Goal: Transaction & Acquisition: Purchase product/service

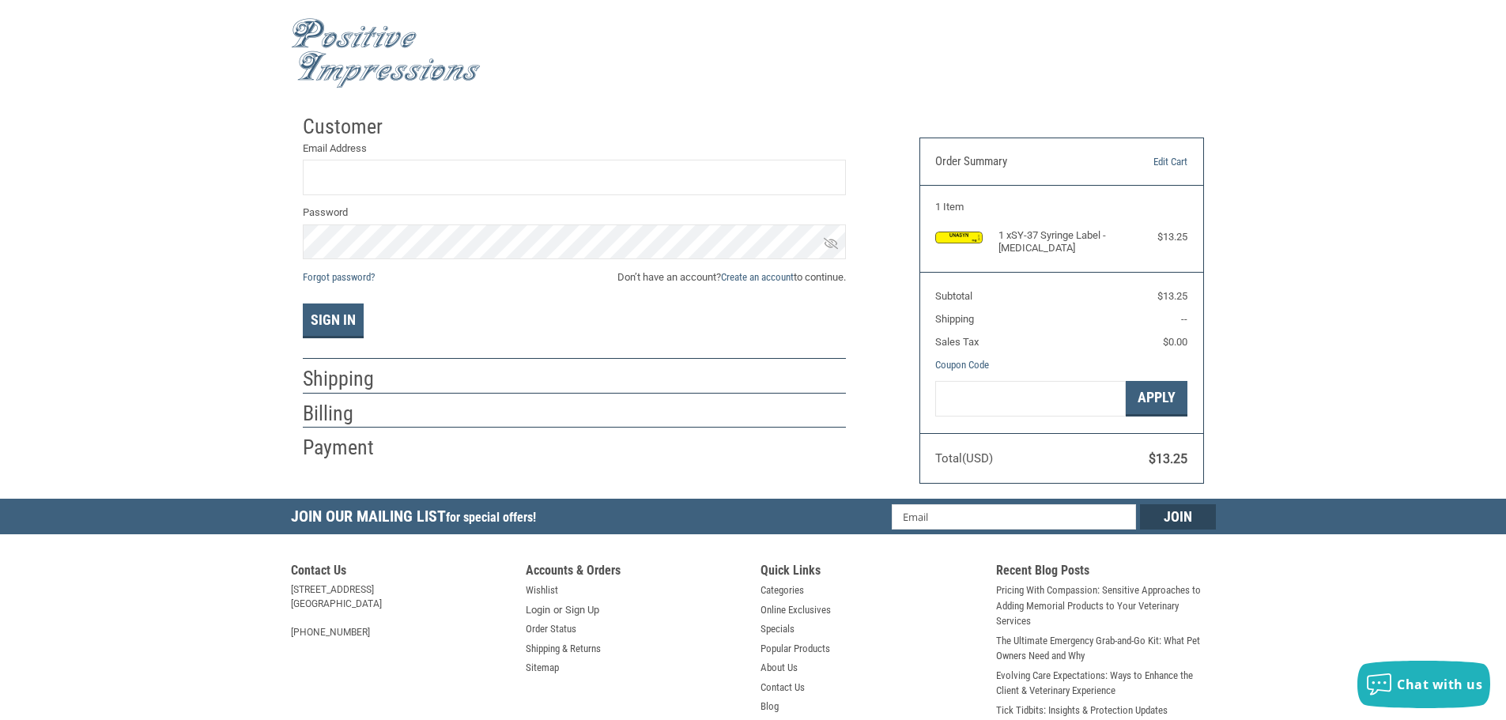
click at [858, 444] on div "Customer Returning Customer Email Address Password Forgot password? Don’t have …" at bounding box center [599, 284] width 617 height 355
click at [1142, 74] on div at bounding box center [753, 53] width 925 height 91
drag, startPoint x: 1045, startPoint y: 248, endPoint x: 1000, endPoint y: 236, distance: 46.6
click at [1000, 236] on h4 "1 x SY-37 Syringe Label - [MEDICAL_DATA]" at bounding box center [1060, 242] width 123 height 26
click at [1046, 246] on h4 "1 x SY-37 Syringe Label - [MEDICAL_DATA]" at bounding box center [1060, 242] width 123 height 26
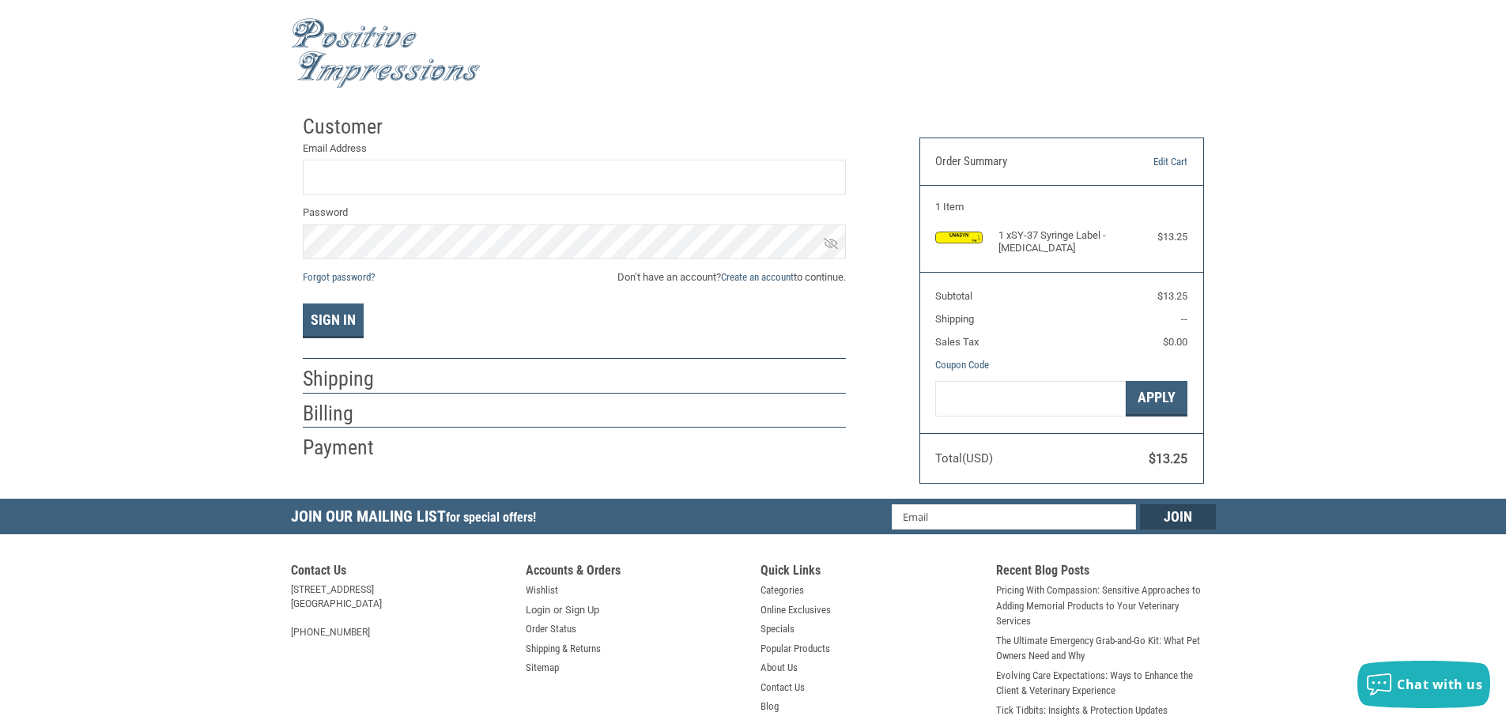
click at [1282, 326] on div "Customer Returning Customer Email Address Password Forgot password? Don’t have …" at bounding box center [753, 303] width 1506 height 392
drag, startPoint x: 1346, startPoint y: 323, endPoint x: 1297, endPoint y: 341, distance: 51.3
click at [1346, 323] on div "Customer Returning Customer Email Address Password Forgot password? Don’t have …" at bounding box center [753, 303] width 1506 height 392
click at [727, 452] on div at bounding box center [628, 452] width 436 height 20
click at [1304, 450] on div "Customer Returning Customer Email Address Password Forgot password? Don’t have …" at bounding box center [753, 303] width 1506 height 392
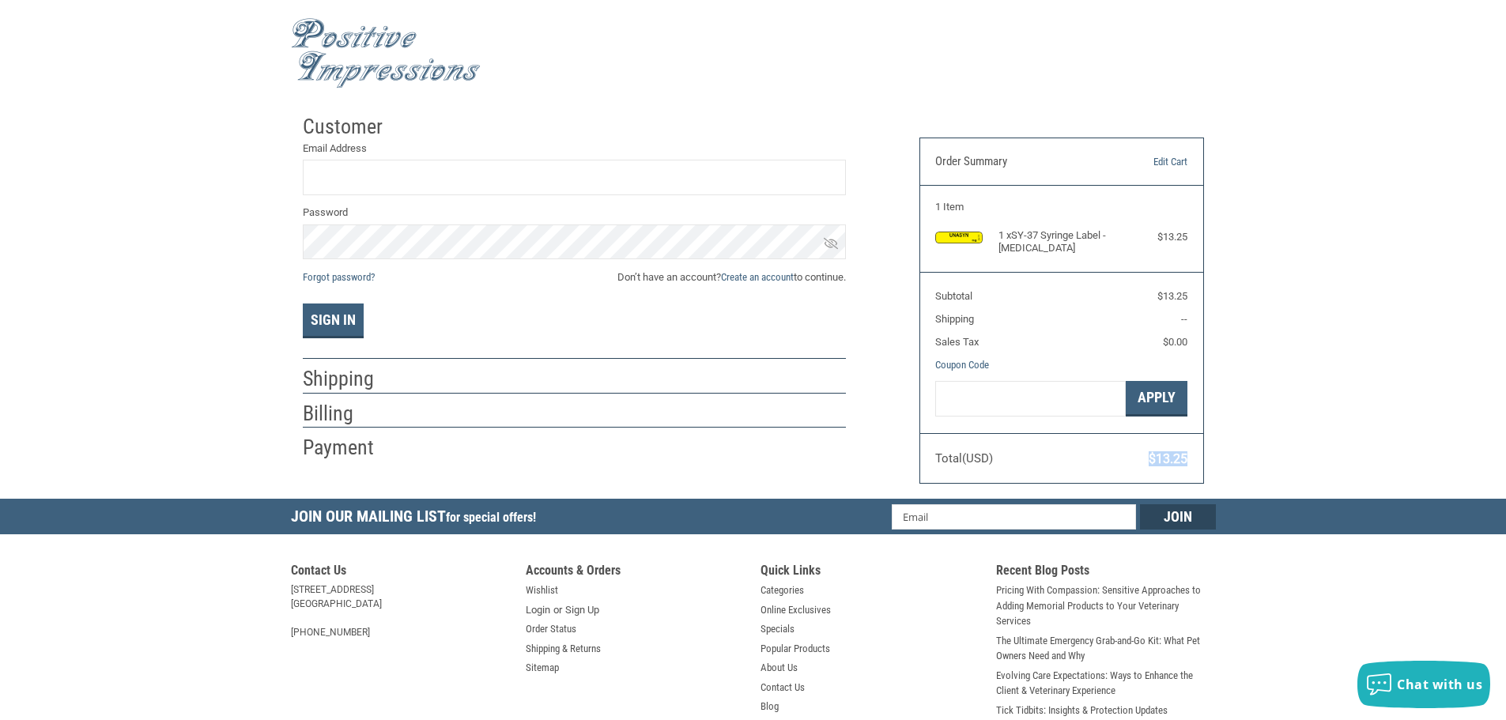
drag, startPoint x: 1192, startPoint y: 454, endPoint x: 1142, endPoint y: 462, distance: 51.2
click at [1142, 462] on section "Total (USD) $13.25" at bounding box center [1061, 458] width 283 height 50
click at [1168, 474] on section "Total (USD) $13.25" at bounding box center [1061, 458] width 283 height 50
click at [472, 184] on input "Email Address" at bounding box center [574, 178] width 543 height 36
type input "[PERSON_NAME][EMAIL_ADDRESS][PERSON_NAME][DOMAIN_NAME]"
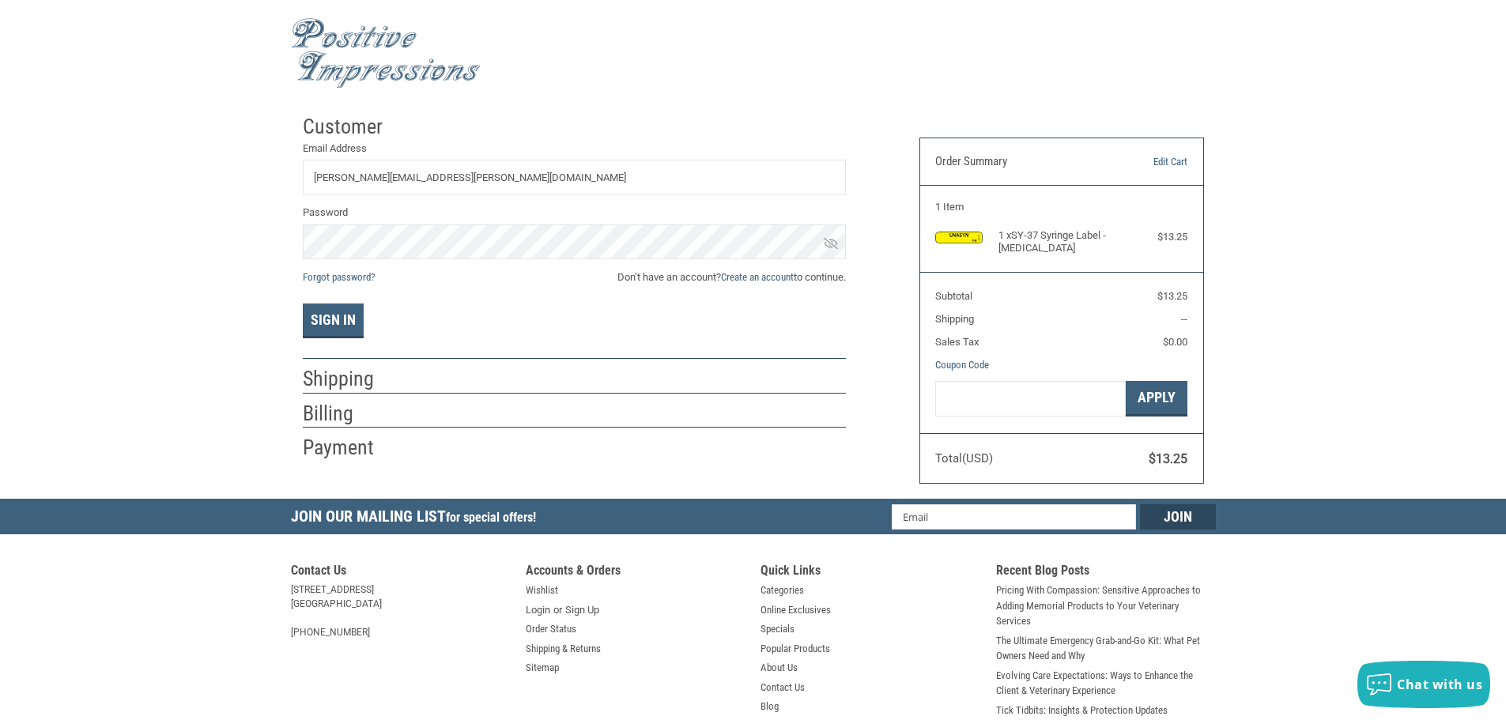
click at [670, 273] on span "Don’t have an account? Create an account to continue." at bounding box center [731, 278] width 228 height 16
click at [766, 275] on link "Create an account" at bounding box center [757, 277] width 73 height 12
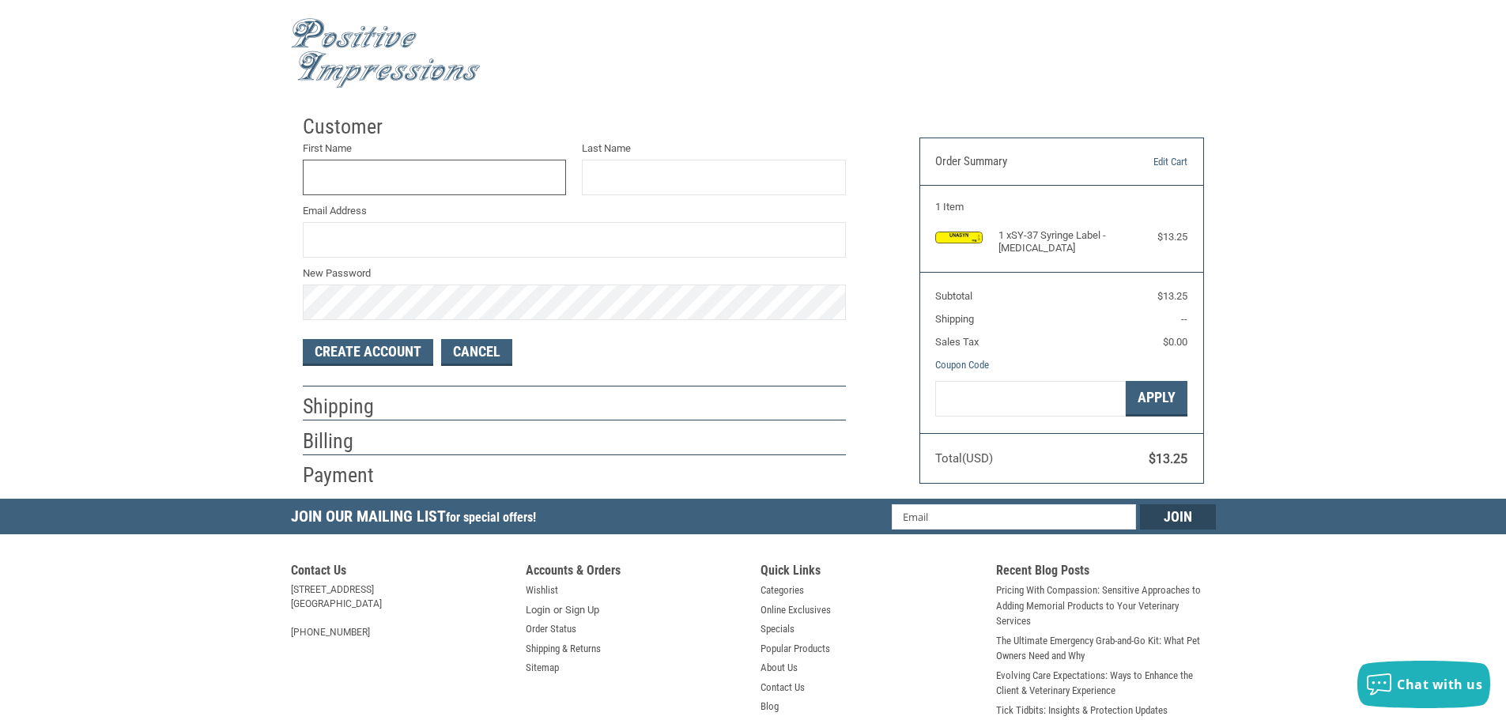
click at [447, 185] on input "First Name" at bounding box center [435, 178] width 264 height 36
type input "[PERSON_NAME]"
type input "[PERSON_NAME][EMAIL_ADDRESS][PERSON_NAME][DOMAIN_NAME]"
click at [402, 354] on button "Create Account" at bounding box center [368, 352] width 130 height 27
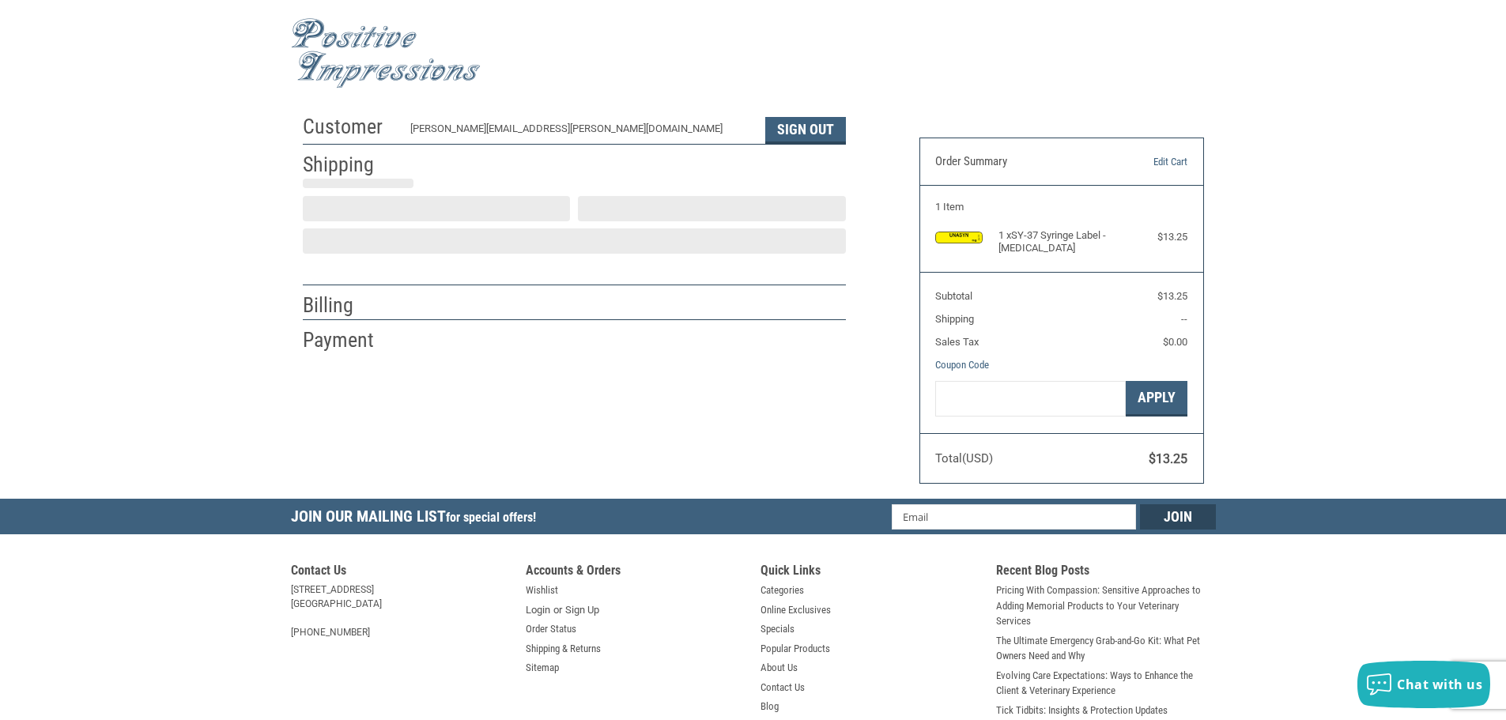
select select "US"
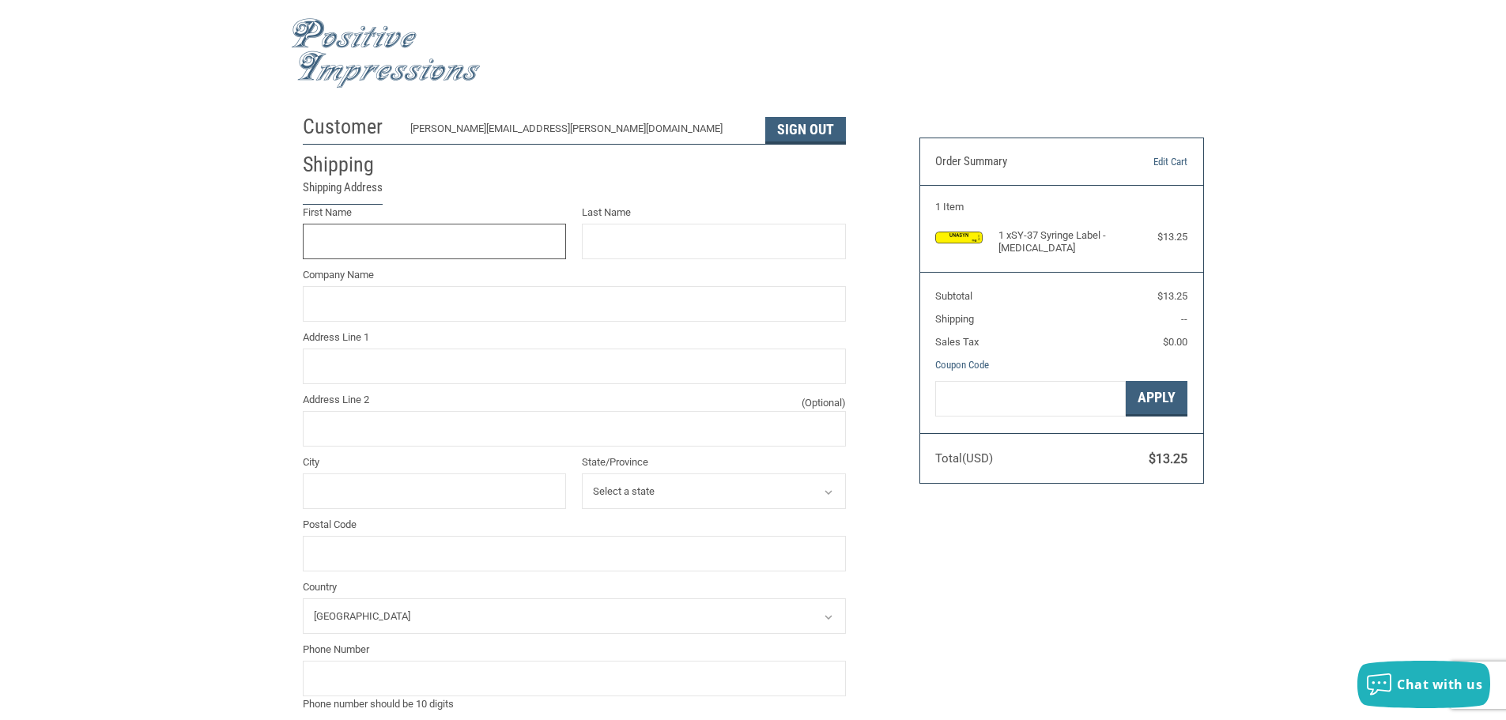
scroll to position [2, 0]
click at [497, 244] on input "First Name" at bounding box center [435, 240] width 264 height 36
type input "[PERSON_NAME]"
click at [505, 293] on input "Company Name" at bounding box center [574, 303] width 543 height 36
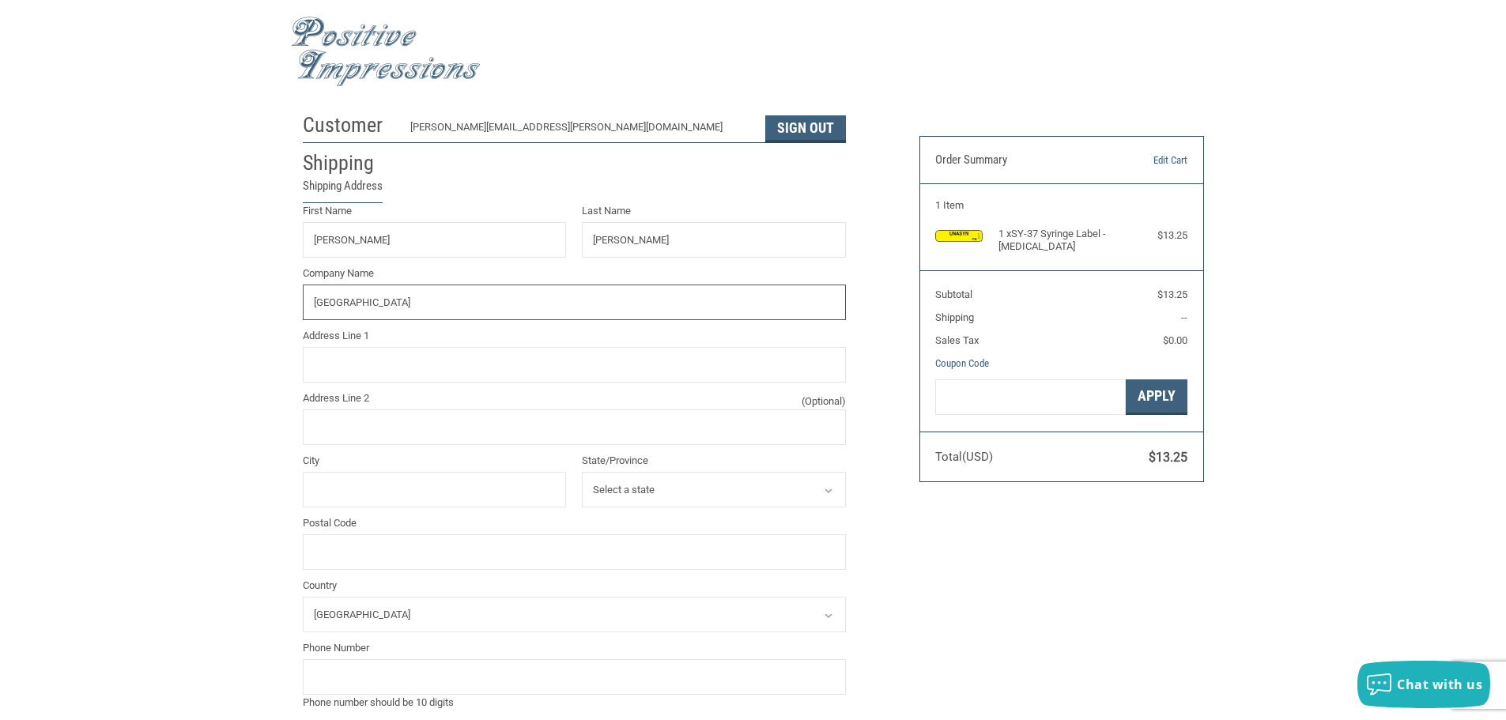
type input "[GEOGRAPHIC_DATA]"
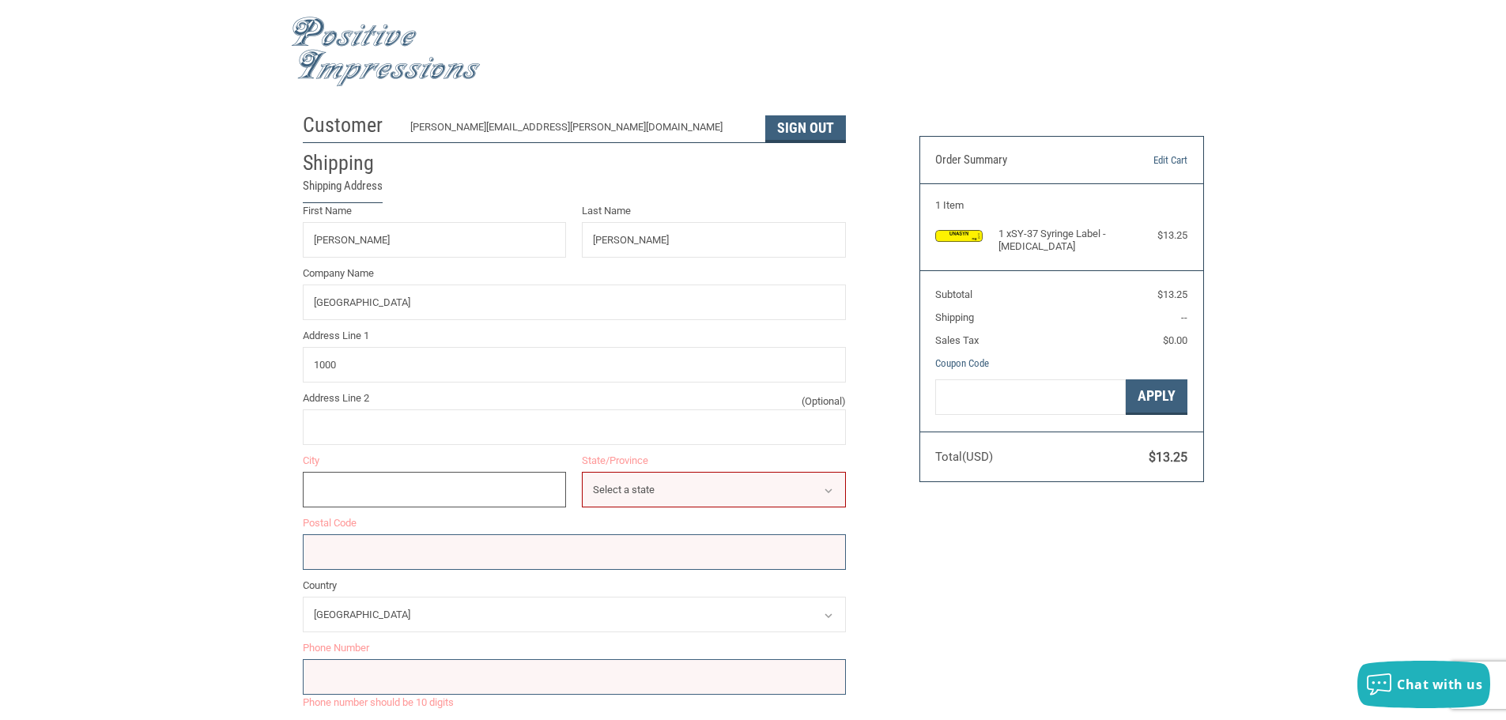
scroll to position [123, 0]
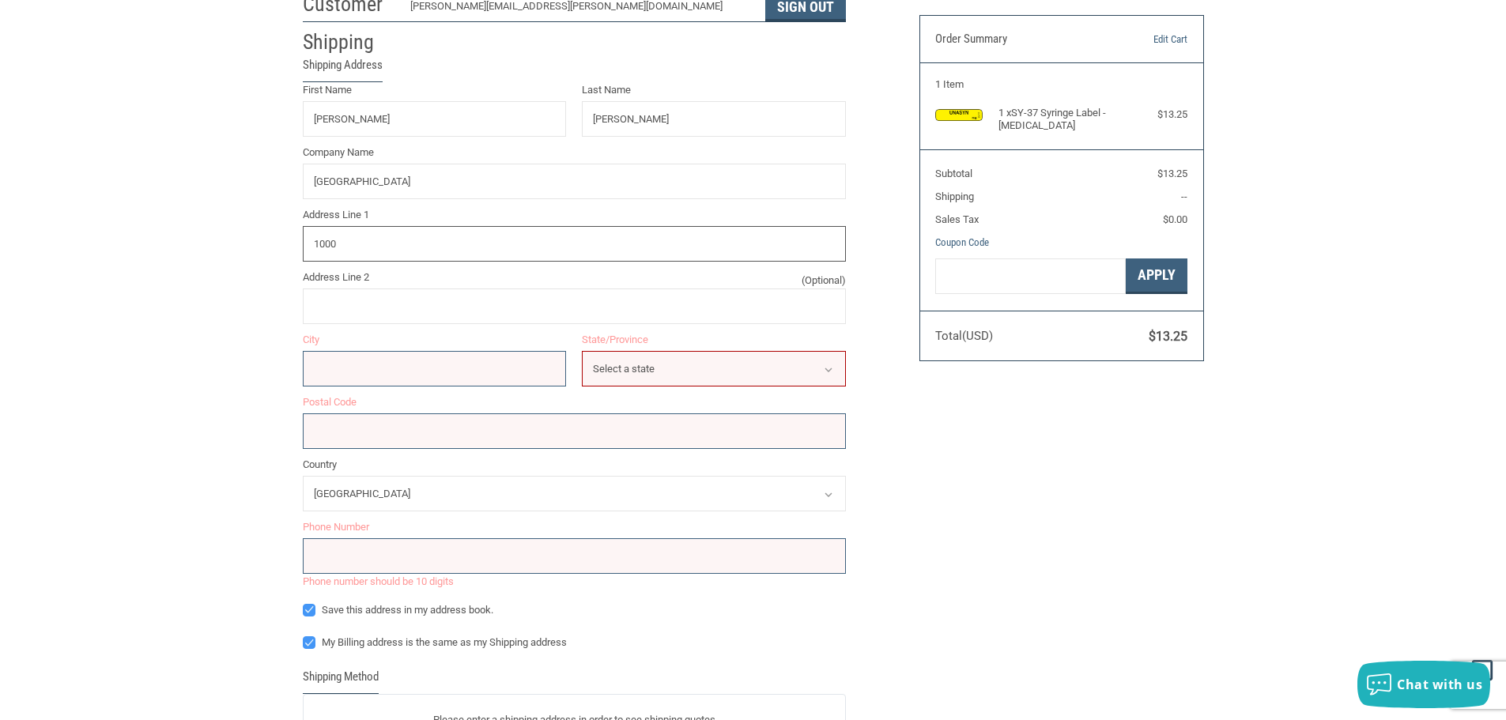
click at [539, 251] on input "1000" at bounding box center [574, 244] width 543 height 36
type input "[STREET_ADDRESS]"
click at [470, 311] on input "Address Line 2 (Optional)" at bounding box center [574, 307] width 543 height 36
type input "SUITE 1103"
click at [466, 364] on input "City" at bounding box center [435, 369] width 264 height 36
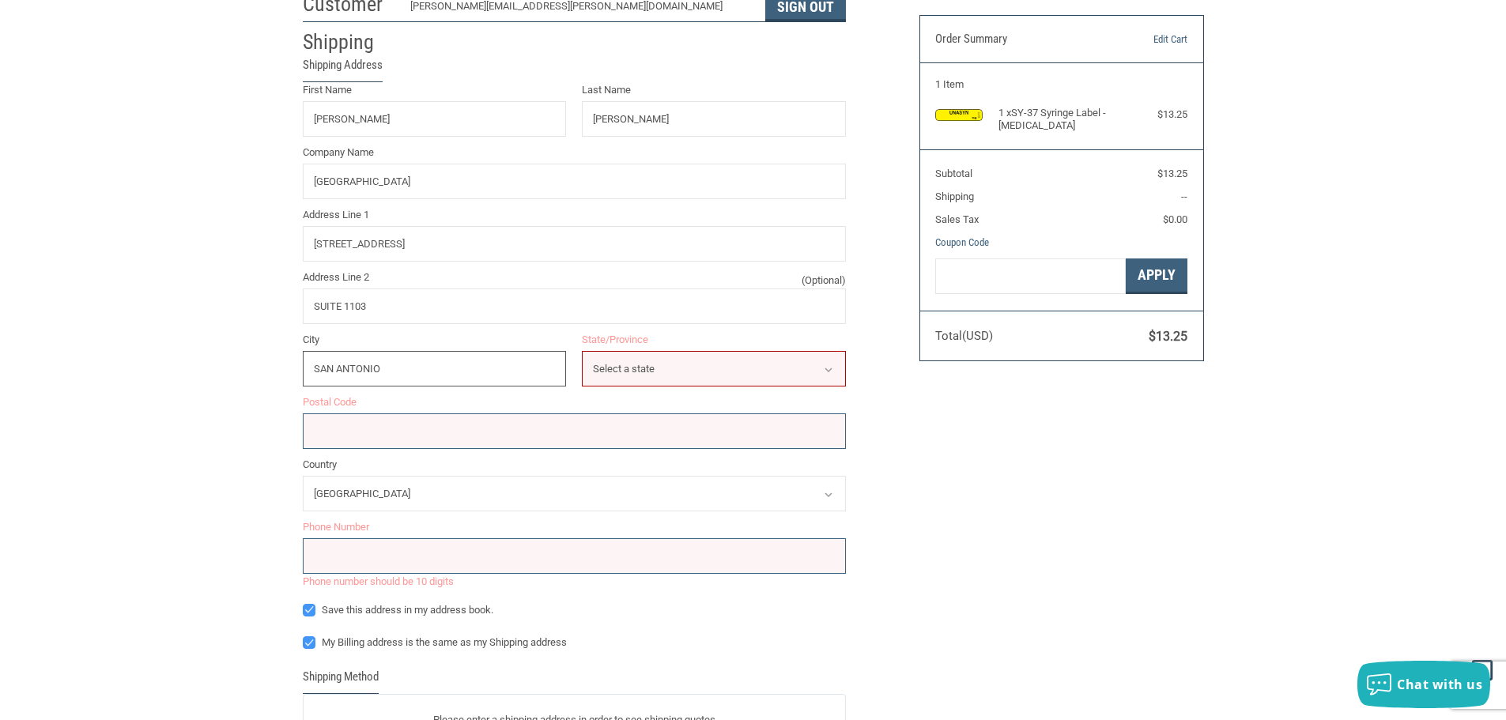
type input "SAN ANTONIO"
select select "[GEOGRAPHIC_DATA]"
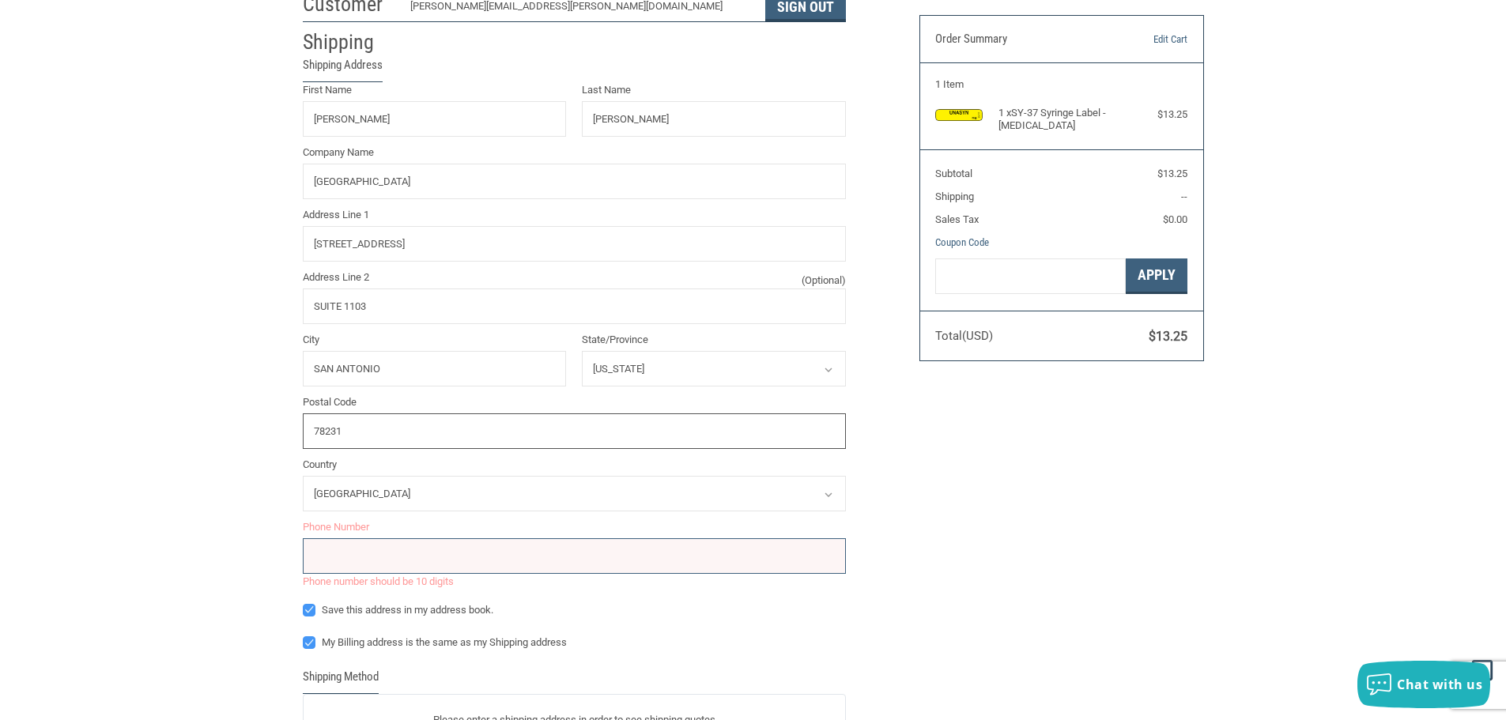
type input "78231"
click at [476, 576] on div "Phone number should be 10 digits" at bounding box center [574, 563] width 543 height 51
click at [481, 562] on input "tel" at bounding box center [574, 556] width 543 height 36
type input "2105941115"
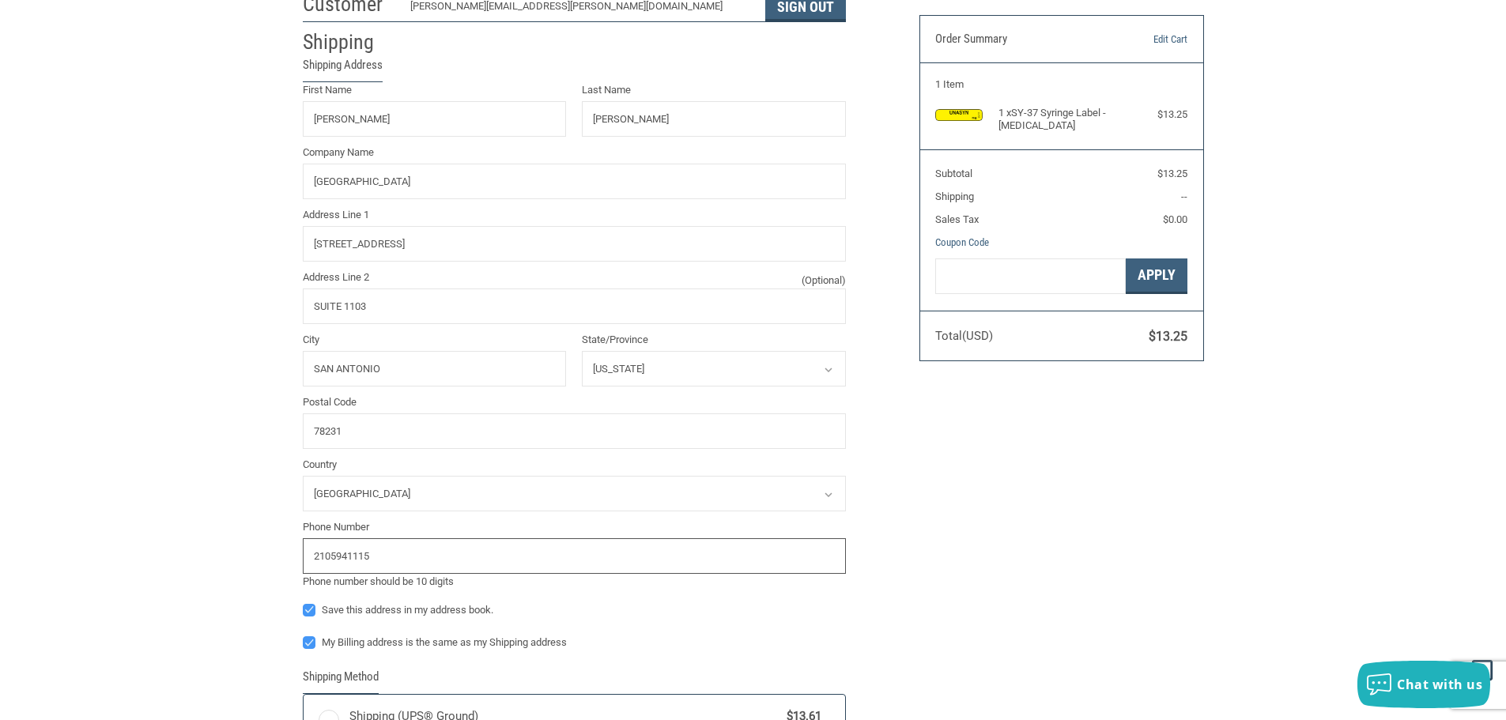
radio input "true"
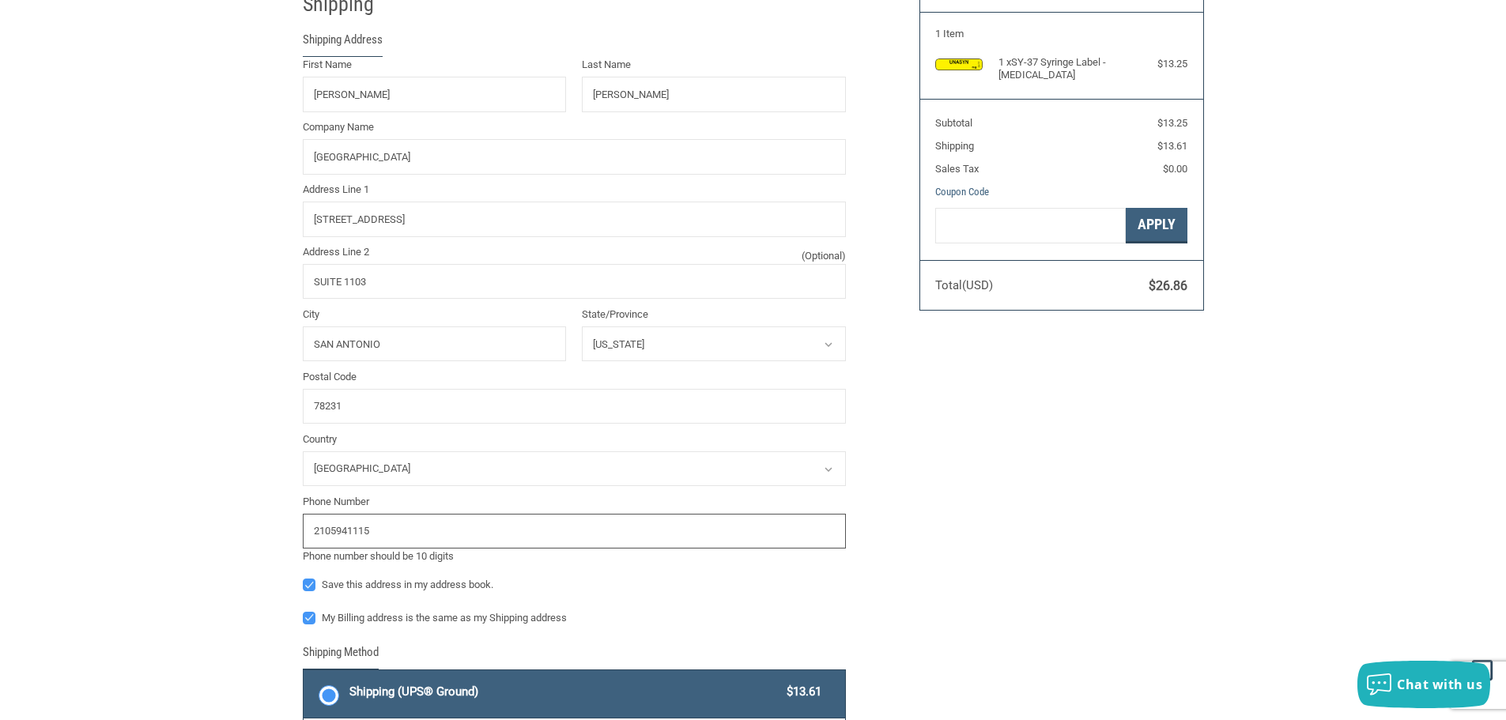
scroll to position [202, 0]
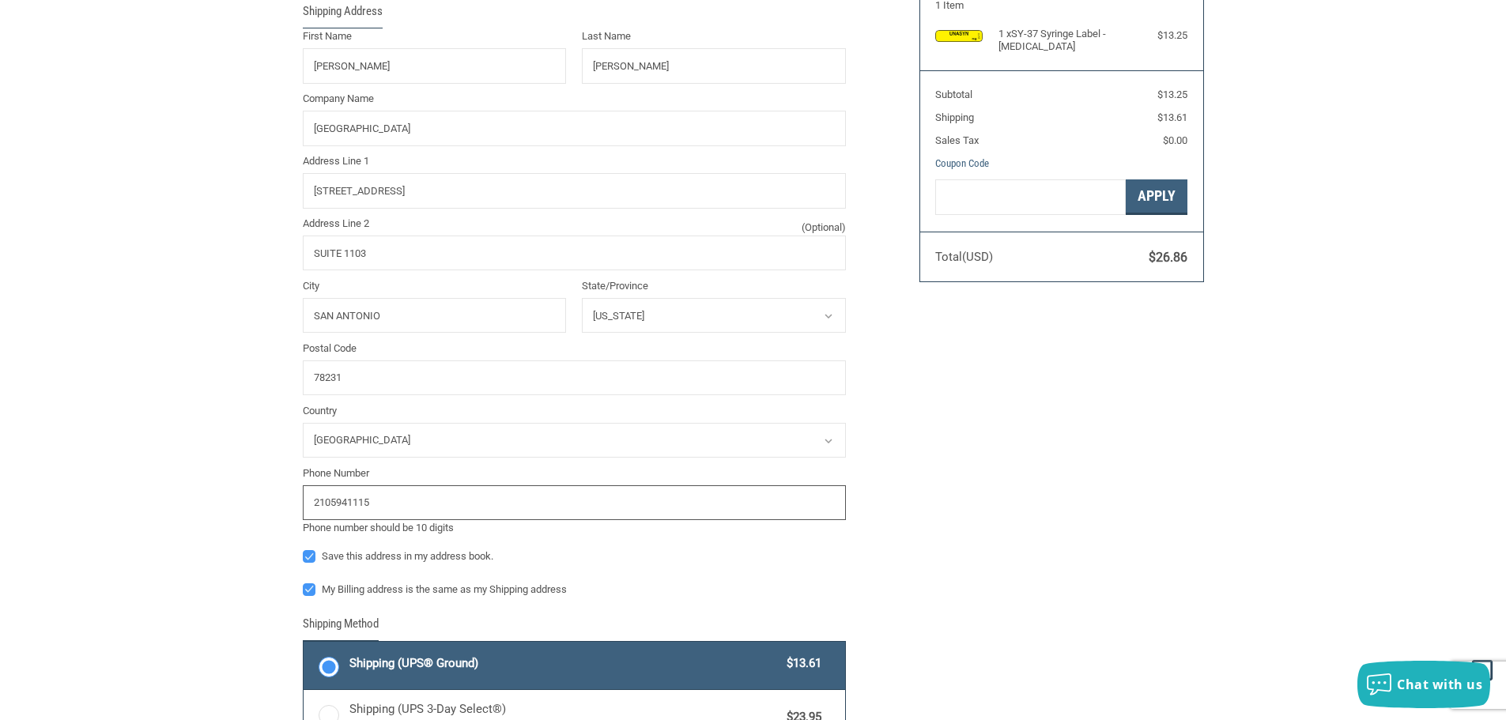
type input "2105941115"
click at [311, 592] on label "My Billing address is the same as my Shipping address" at bounding box center [574, 589] width 543 height 13
click at [304, 583] on input "My Billing address is the same as my Shipping address" at bounding box center [303, 582] width 1 height 1
checkbox input "false"
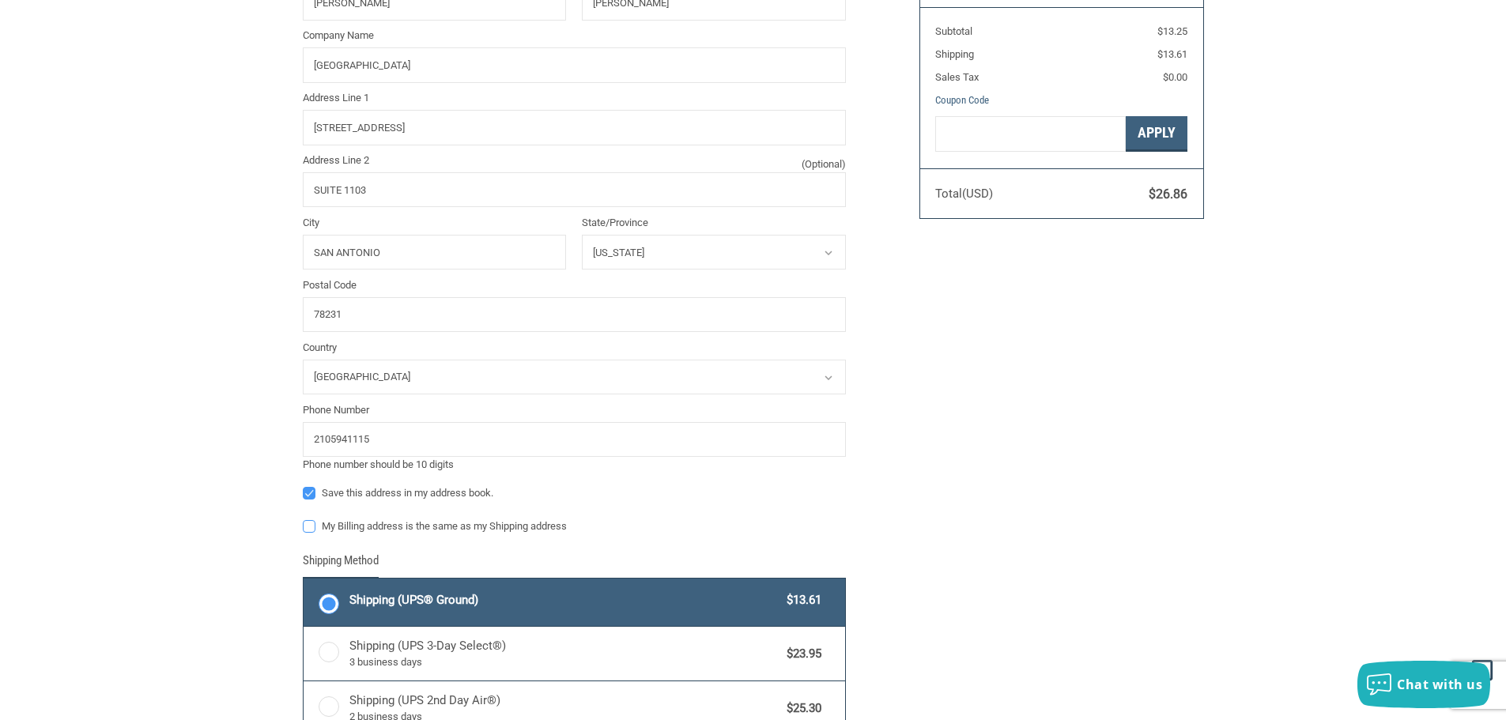
scroll to position [439, 0]
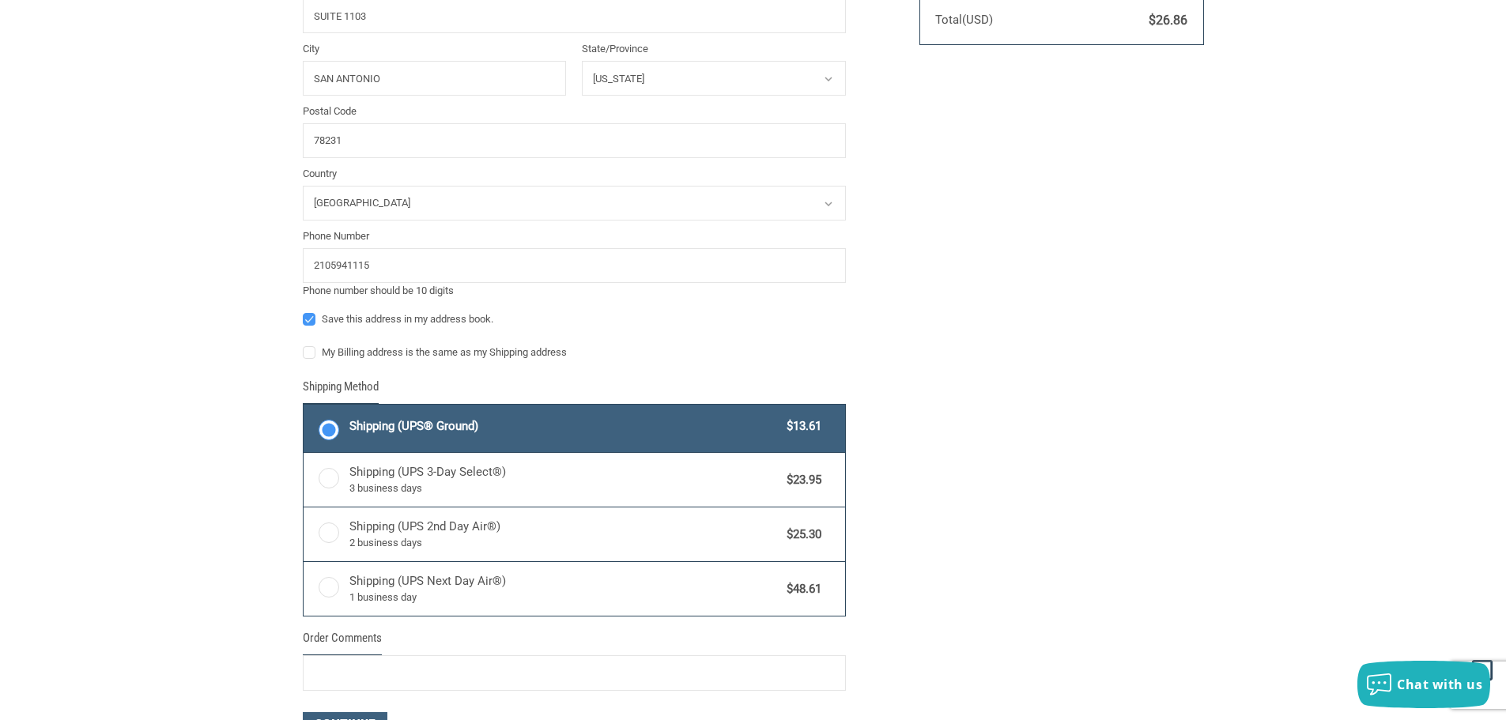
click at [146, 546] on div "Customer [PERSON_NAME][EMAIL_ADDRESS][PERSON_NAME][DOMAIN_NAME] Sign Out Shippi…" at bounding box center [753, 248] width 1506 height 1160
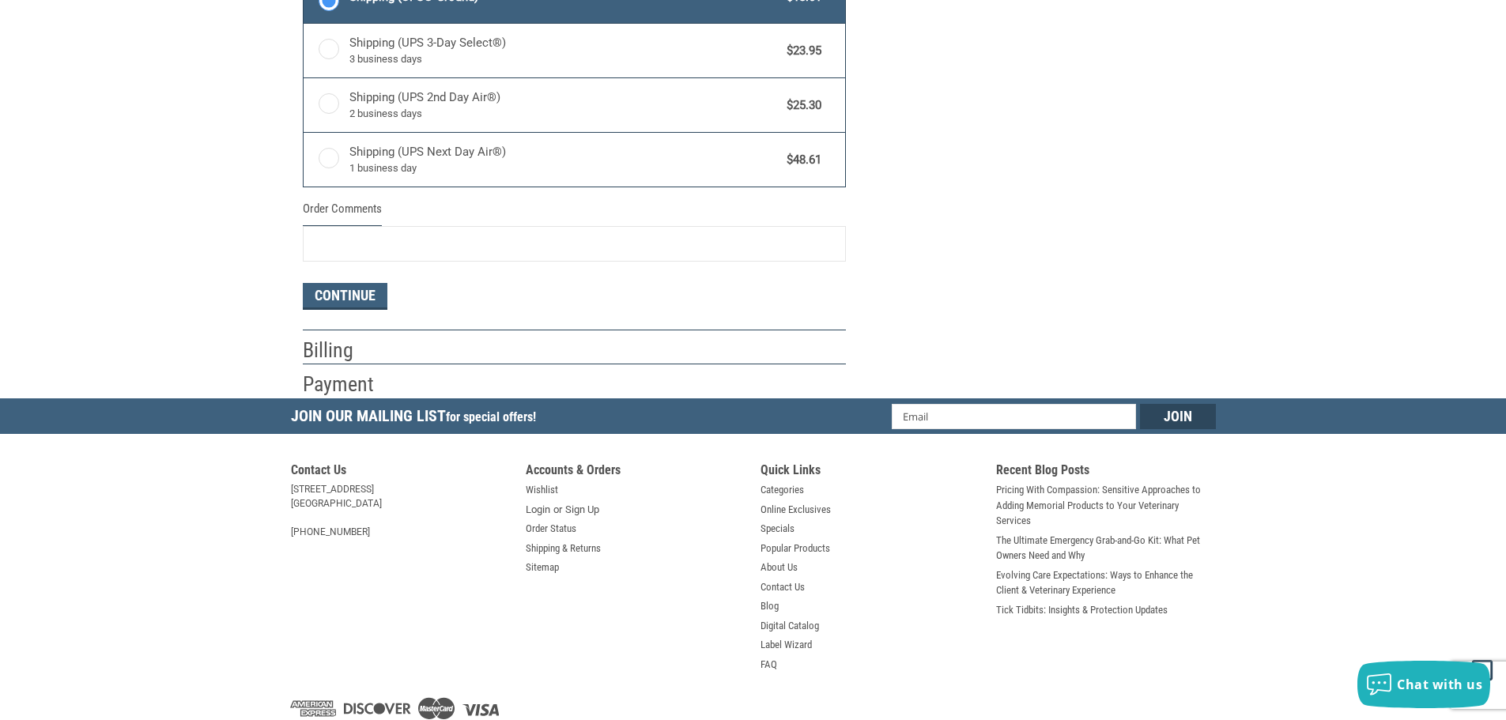
scroll to position [870, 0]
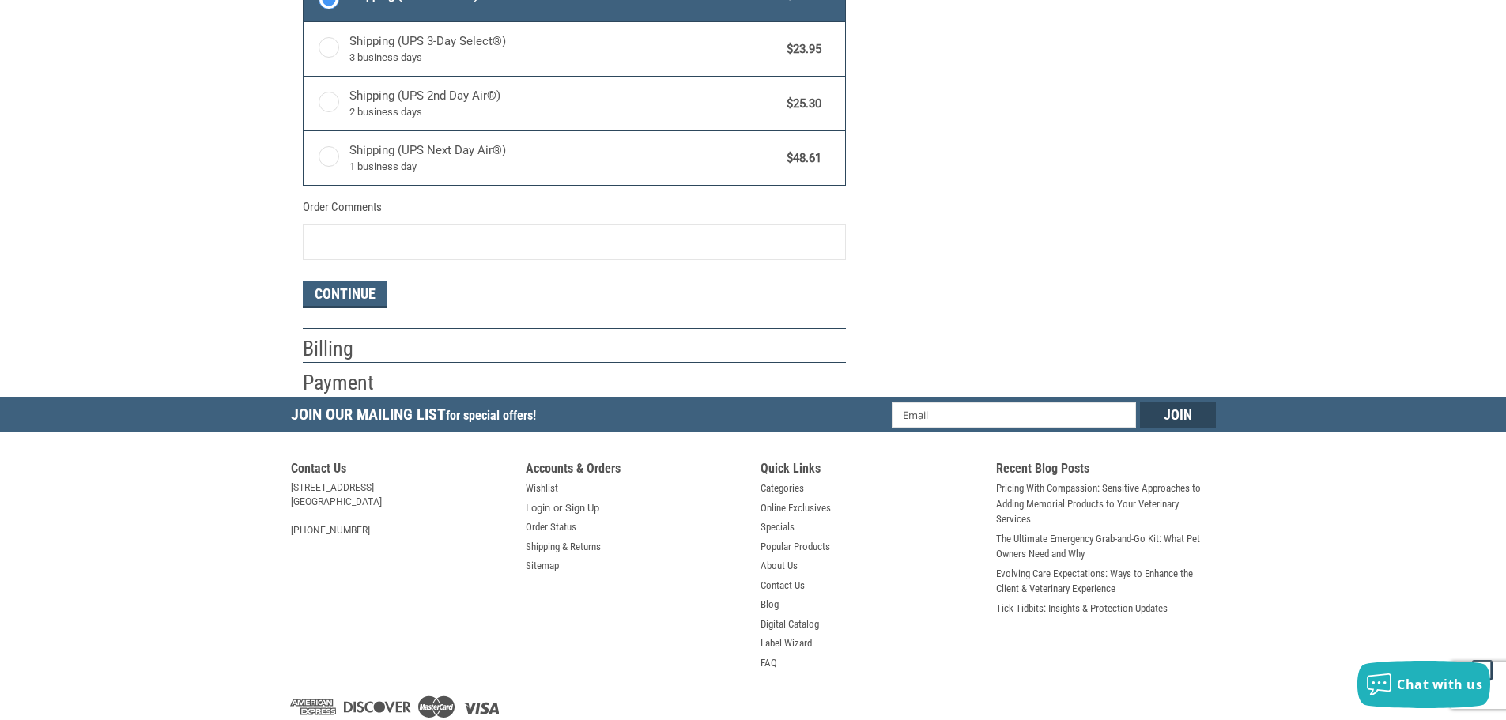
drag, startPoint x: 434, startPoint y: 293, endPoint x: 334, endPoint y: 313, distance: 102.3
click at [432, 293] on div "Continue" at bounding box center [574, 294] width 543 height 27
click at [349, 305] on button "Continue" at bounding box center [345, 294] width 85 height 27
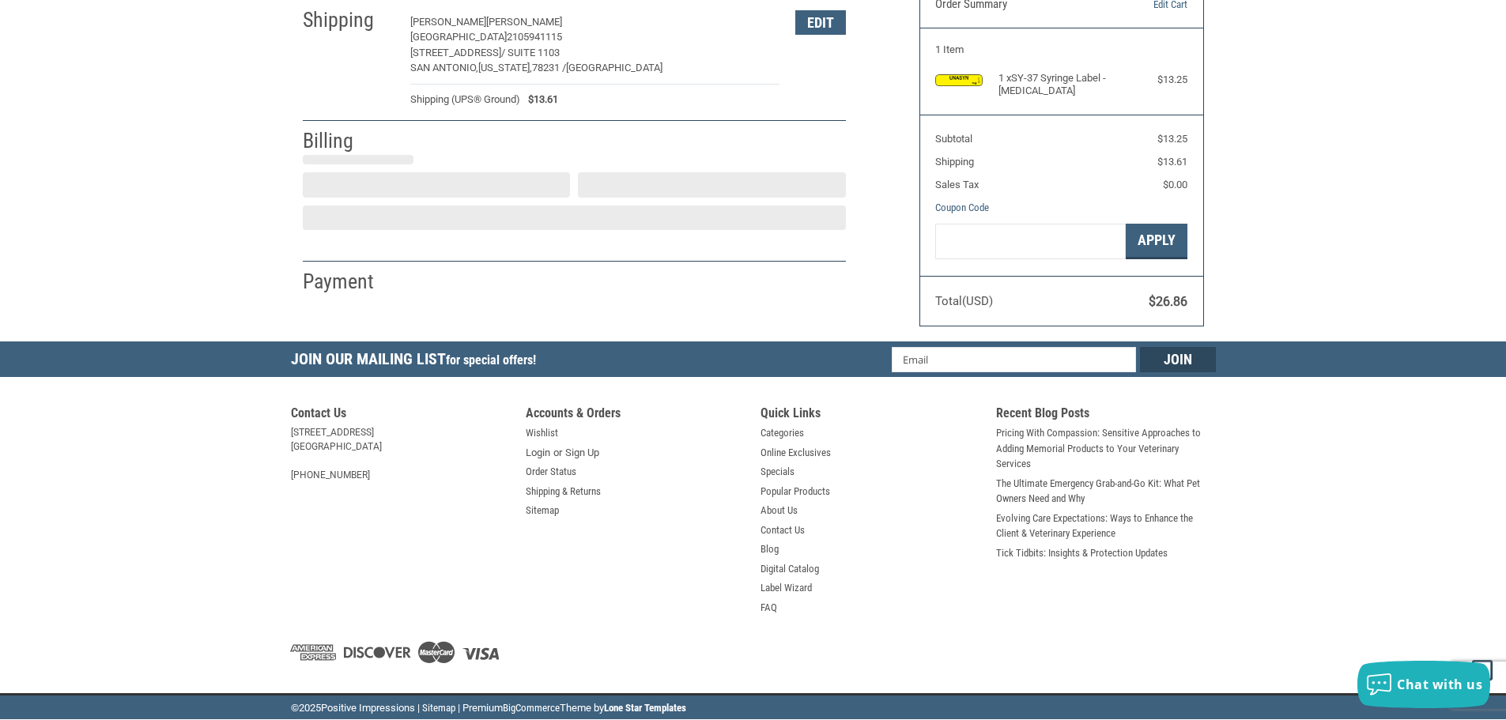
select select "US"
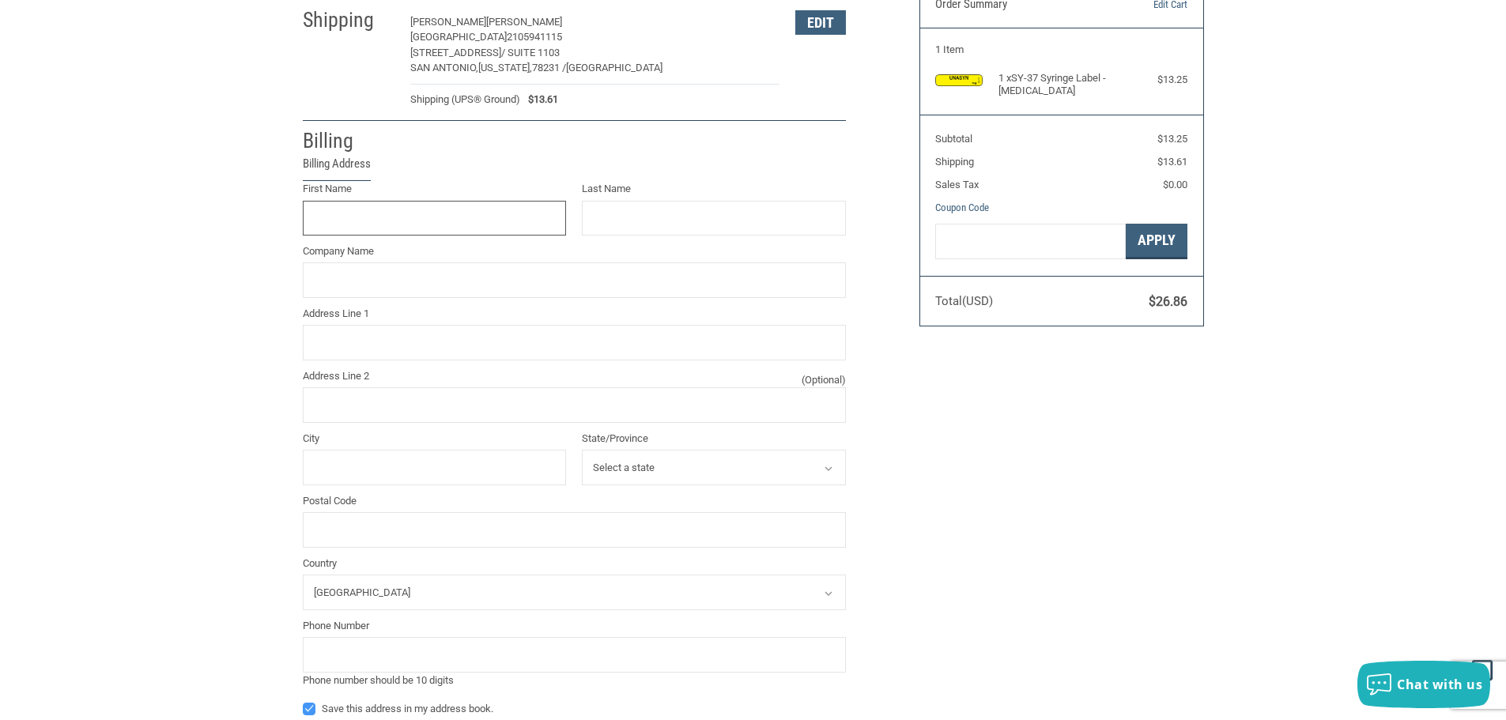
scroll to position [135, 0]
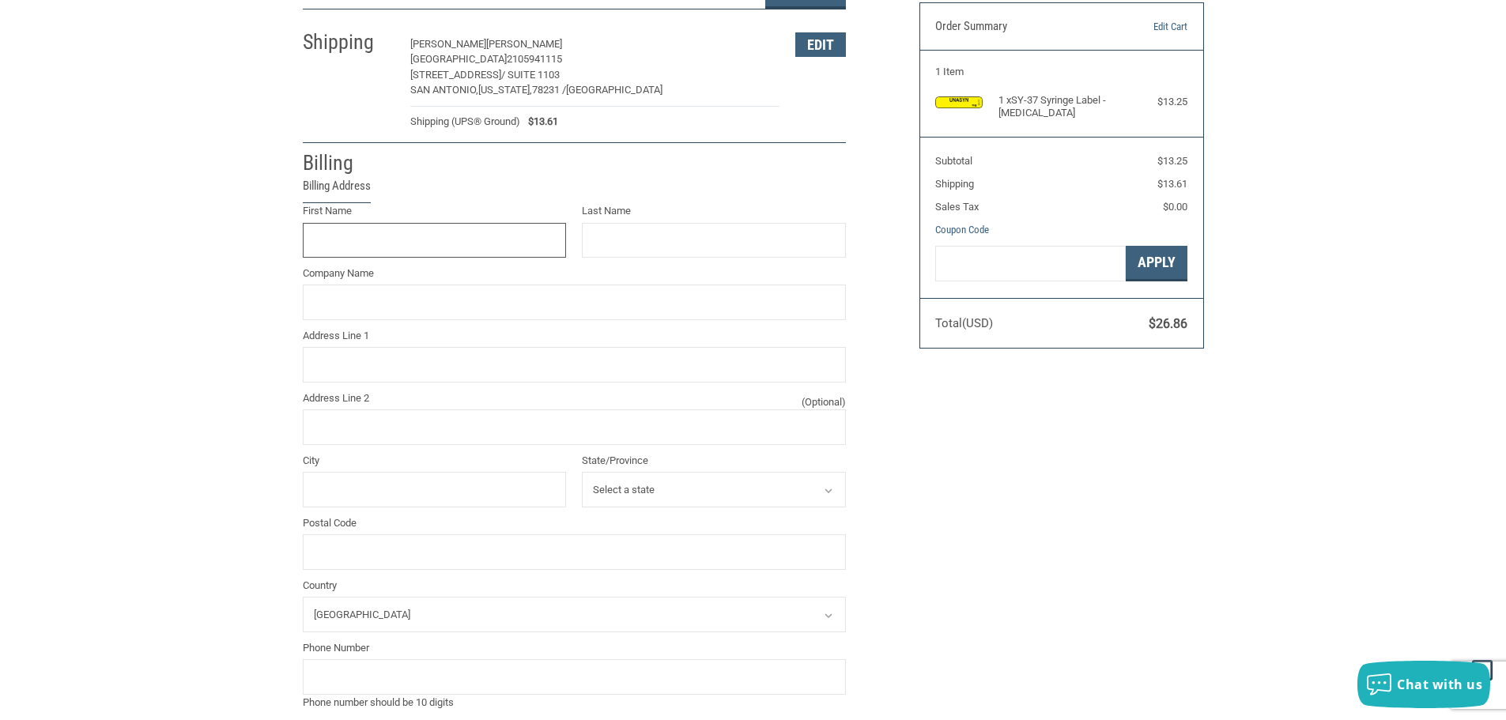
click at [492, 244] on input "First Name" at bounding box center [435, 241] width 264 height 36
click at [364, 246] on input "First Name" at bounding box center [435, 241] width 264 height 36
click at [274, 445] on div "Customer [PERSON_NAME][EMAIL_ADDRESS][PERSON_NAME][DOMAIN_NAME] Sign Out Shippi…" at bounding box center [753, 408] width 1506 height 872
click at [455, 244] on input "First Name" at bounding box center [435, 241] width 264 height 36
type input "[PERSON_NAME]"
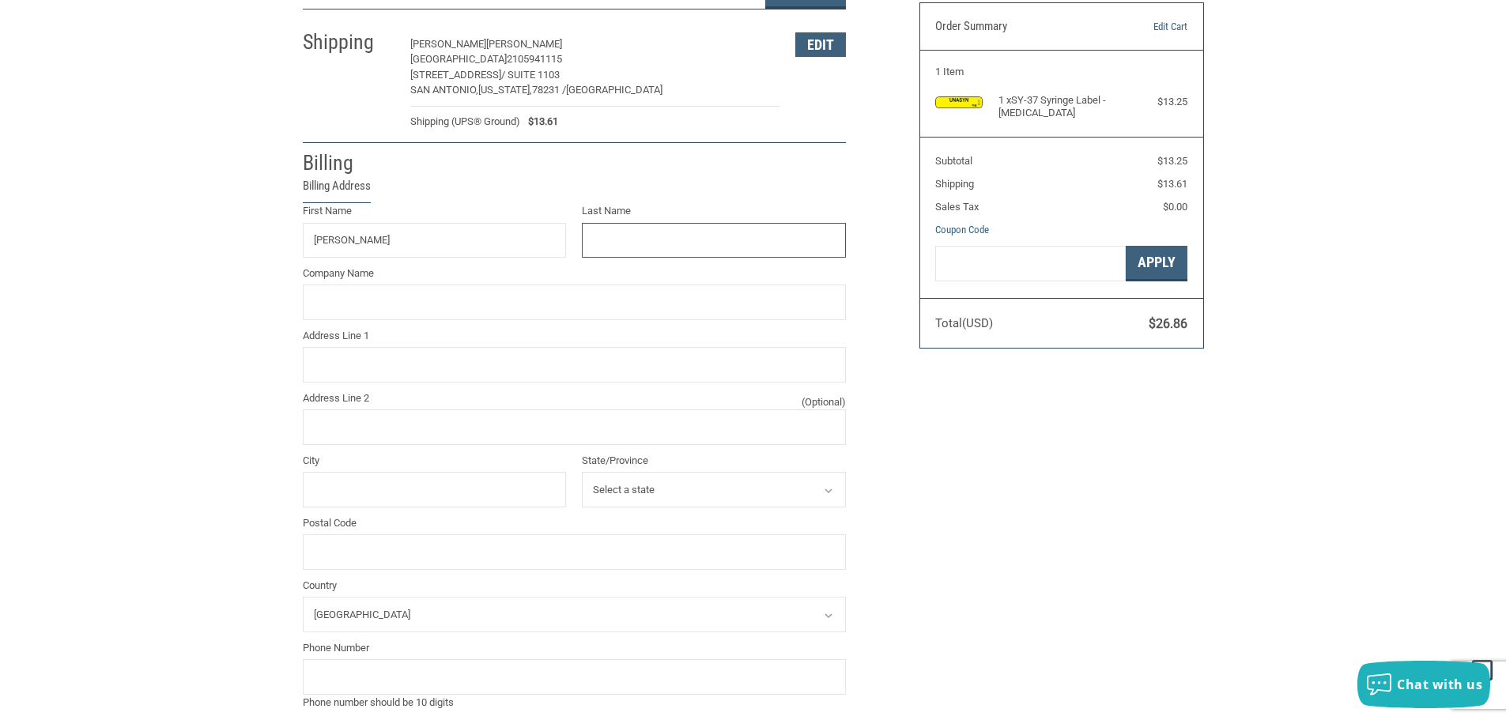
click at [624, 240] on input "Last Name" at bounding box center [714, 241] width 264 height 36
type input "[PERSON_NAME]"
drag, startPoint x: 530, startPoint y: 311, endPoint x: 516, endPoint y: 319, distance: 16.3
click at [530, 311] on input "Company Name" at bounding box center [574, 303] width 543 height 36
drag, startPoint x: 358, startPoint y: 304, endPoint x: 681, endPoint y: 301, distance: 323.4
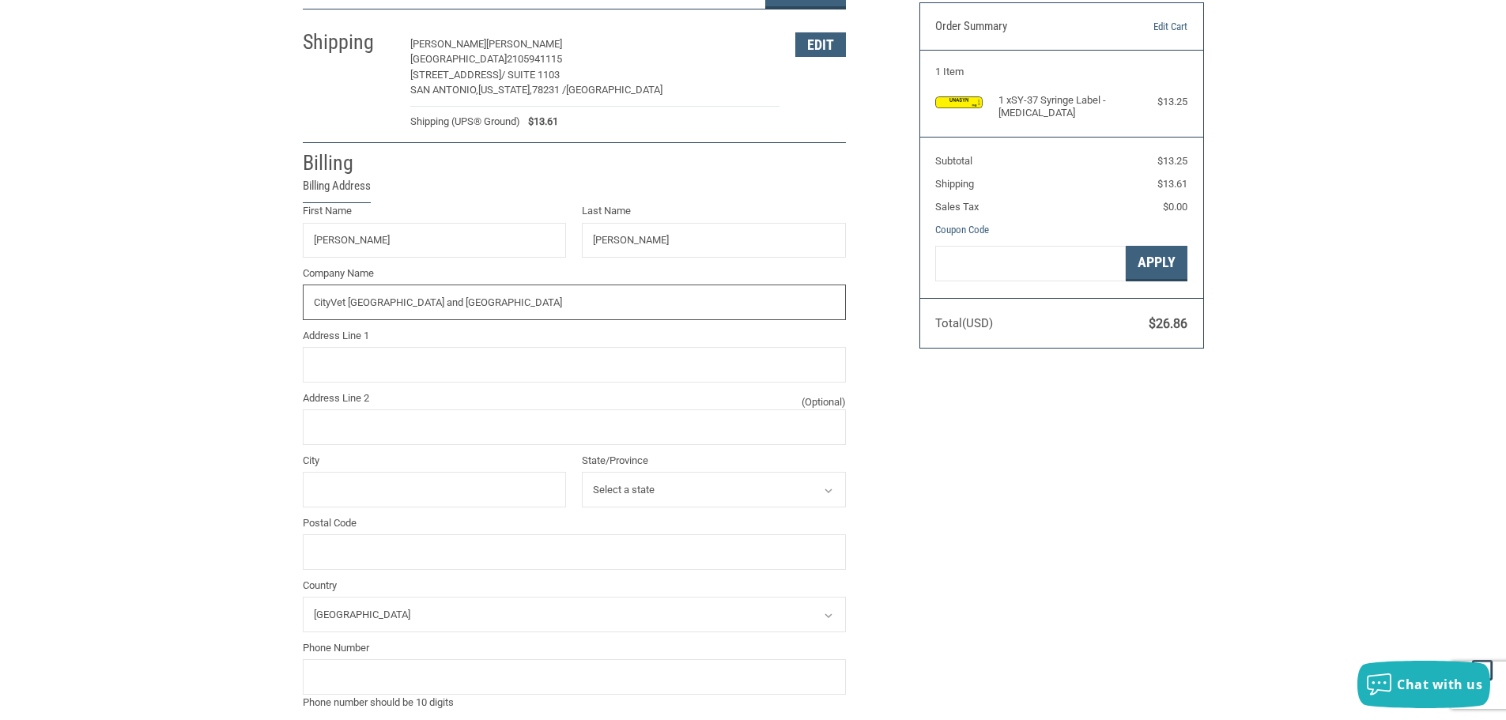
click at [680, 304] on input "CityVet [GEOGRAPHIC_DATA] and [GEOGRAPHIC_DATA]" at bounding box center [574, 303] width 543 height 36
type input "CITYVET"
click at [354, 374] on input "Address Line 1" at bounding box center [574, 365] width 543 height 36
type input "[STREET_ADDRESS]"
click at [523, 413] on input "Address Line 2 (Optional)" at bounding box center [574, 428] width 543 height 36
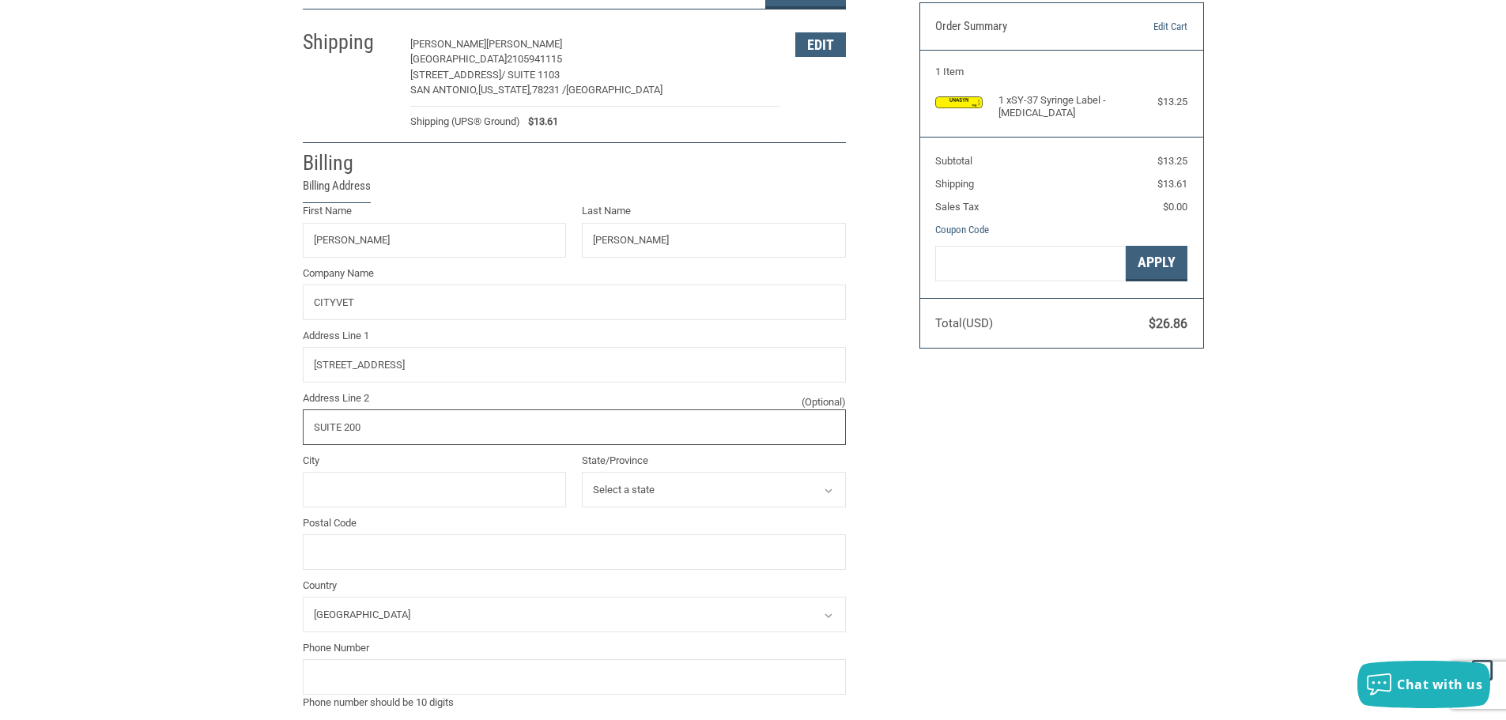
type input "SUITE 200"
click at [448, 485] on input "City" at bounding box center [435, 490] width 264 height 36
click at [319, 485] on input "[PERSON_NAME]" at bounding box center [435, 490] width 264 height 36
type input "DALLAS"
click at [677, 495] on select "Select a state [US_STATE] [US_STATE] [US_STATE] [US_STATE] [US_STATE] Armed For…" at bounding box center [714, 490] width 264 height 36
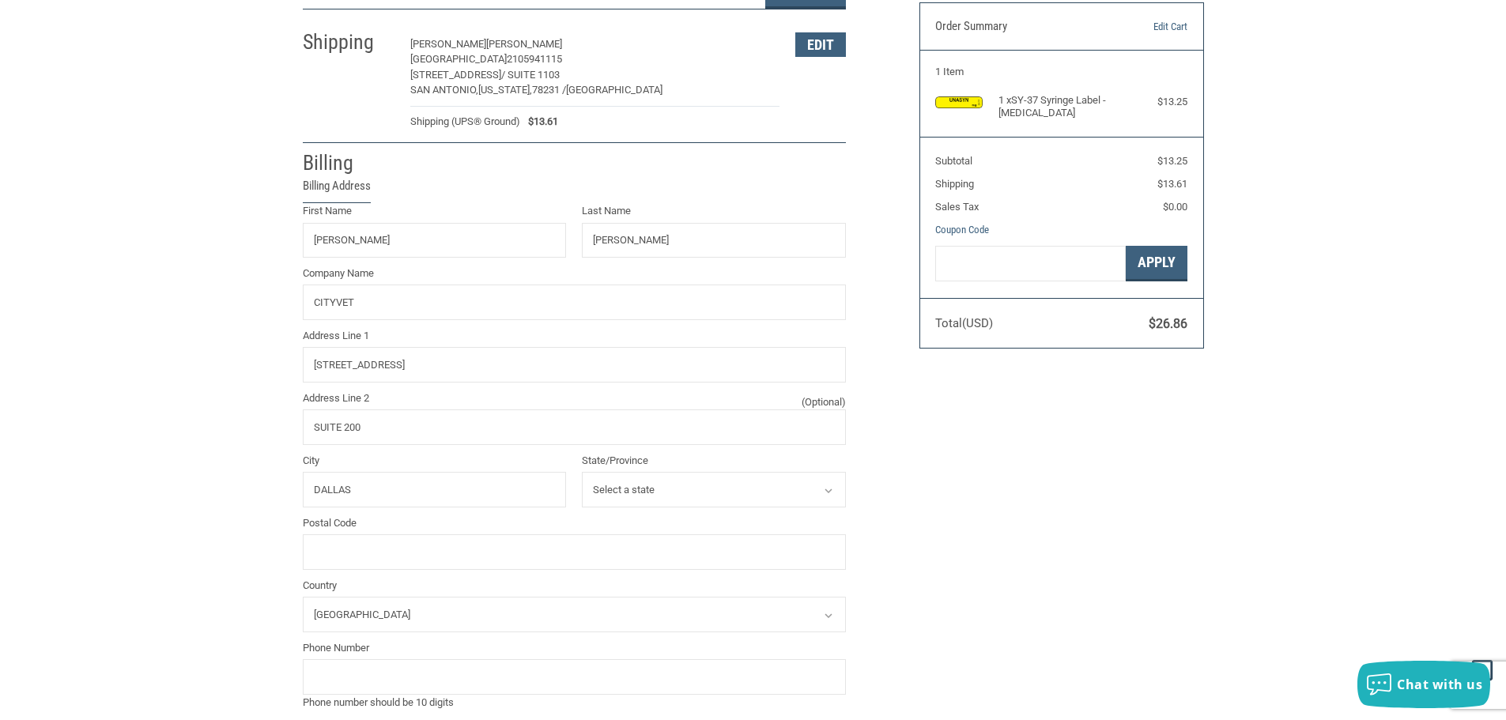
select select "[GEOGRAPHIC_DATA]"
click at [582, 473] on select "Select a state [US_STATE] [US_STATE] [US_STATE] [US_STATE] [US_STATE] Armed For…" at bounding box center [714, 490] width 264 height 36
click at [457, 556] on input "Postal Code" at bounding box center [574, 552] width 543 height 36
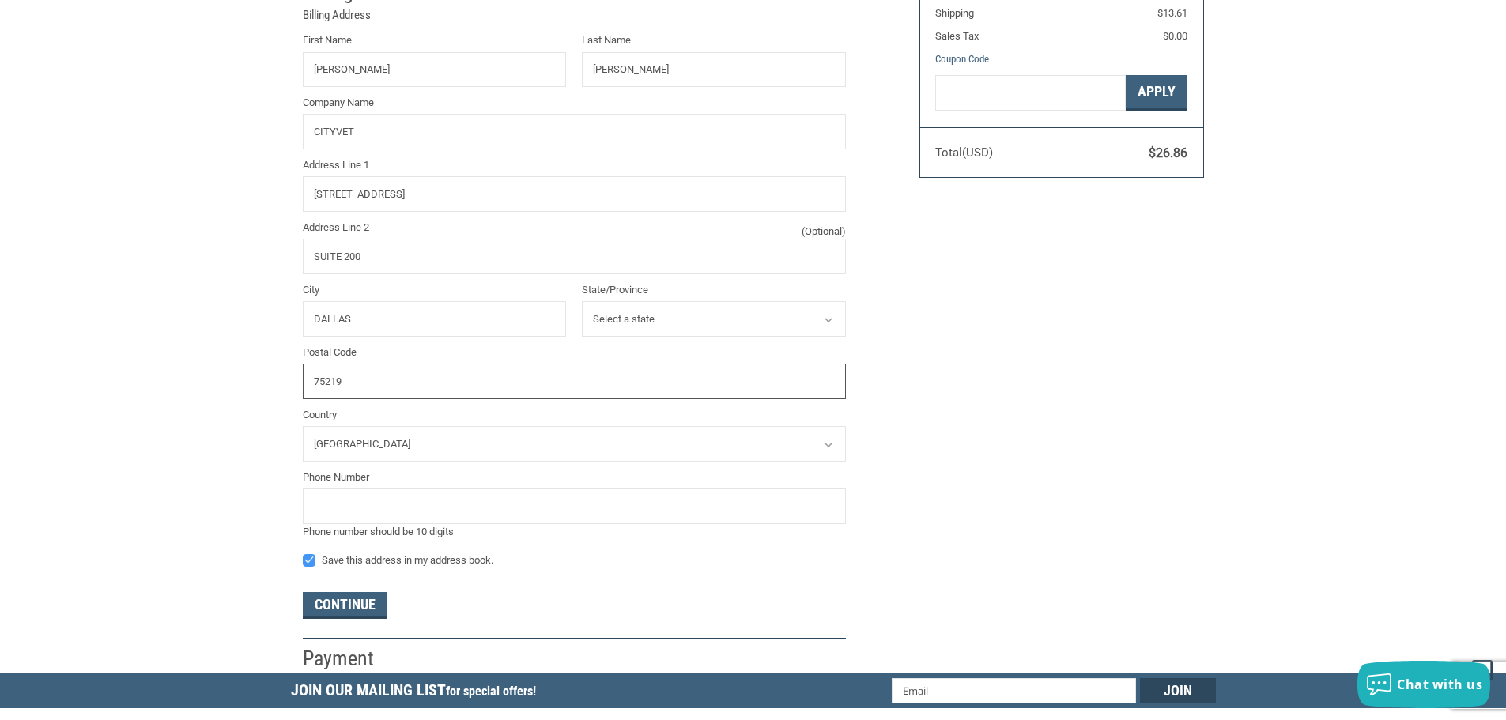
scroll to position [372, 0]
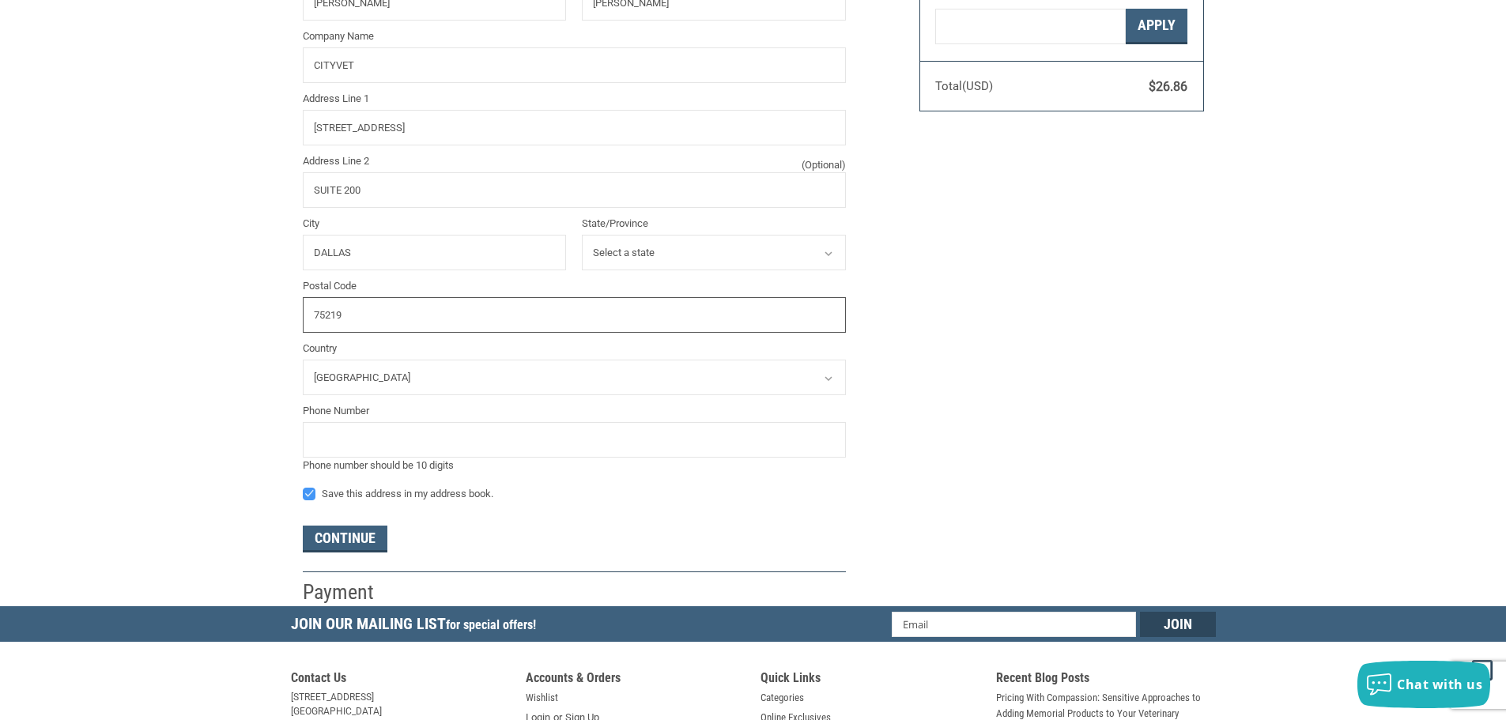
type input "75219"
click at [425, 435] on input "tel" at bounding box center [574, 440] width 543 height 36
click at [430, 440] on input "tel" at bounding box center [574, 440] width 543 height 36
paste input "214.522.0030"
click at [334, 440] on input "214.522.0030" at bounding box center [574, 440] width 543 height 36
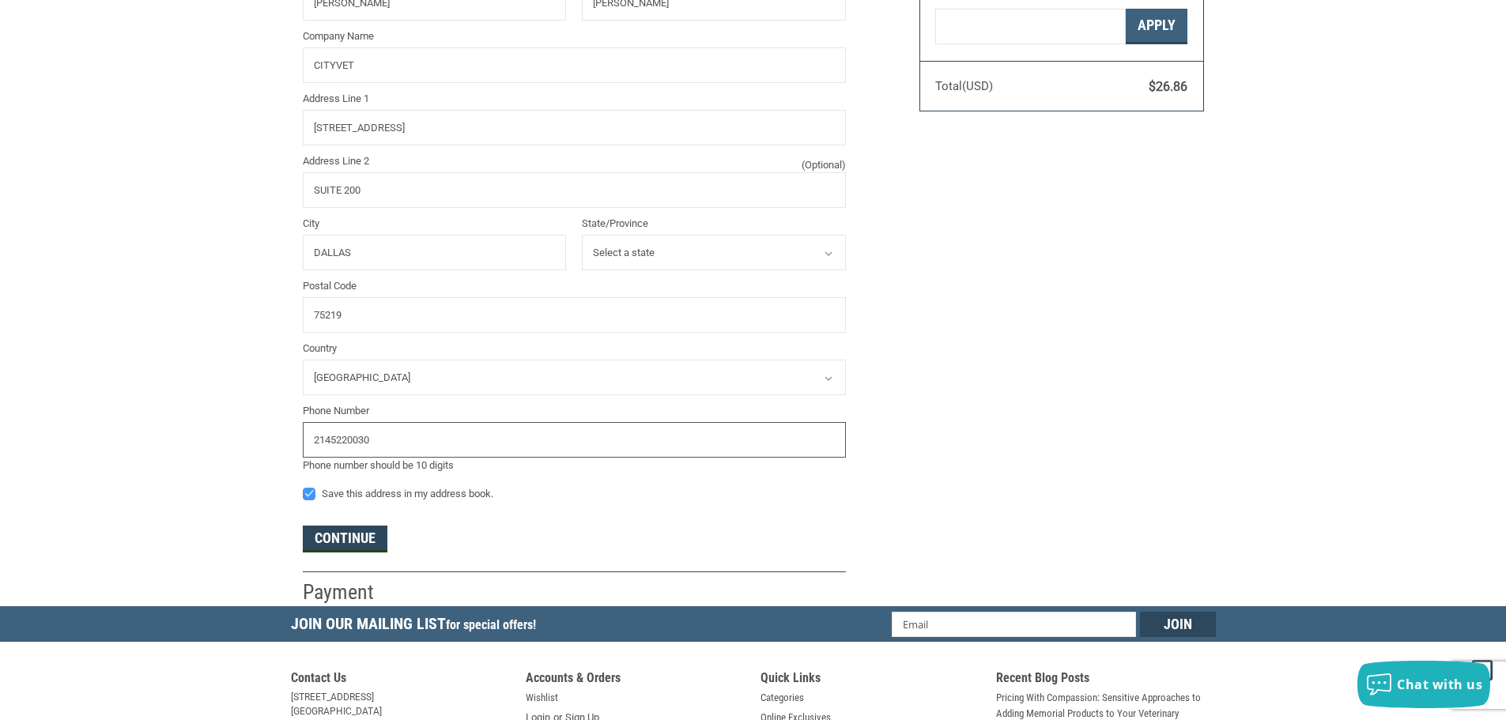
type input "2145220030"
click at [345, 545] on button "Continue" at bounding box center [345, 539] width 85 height 27
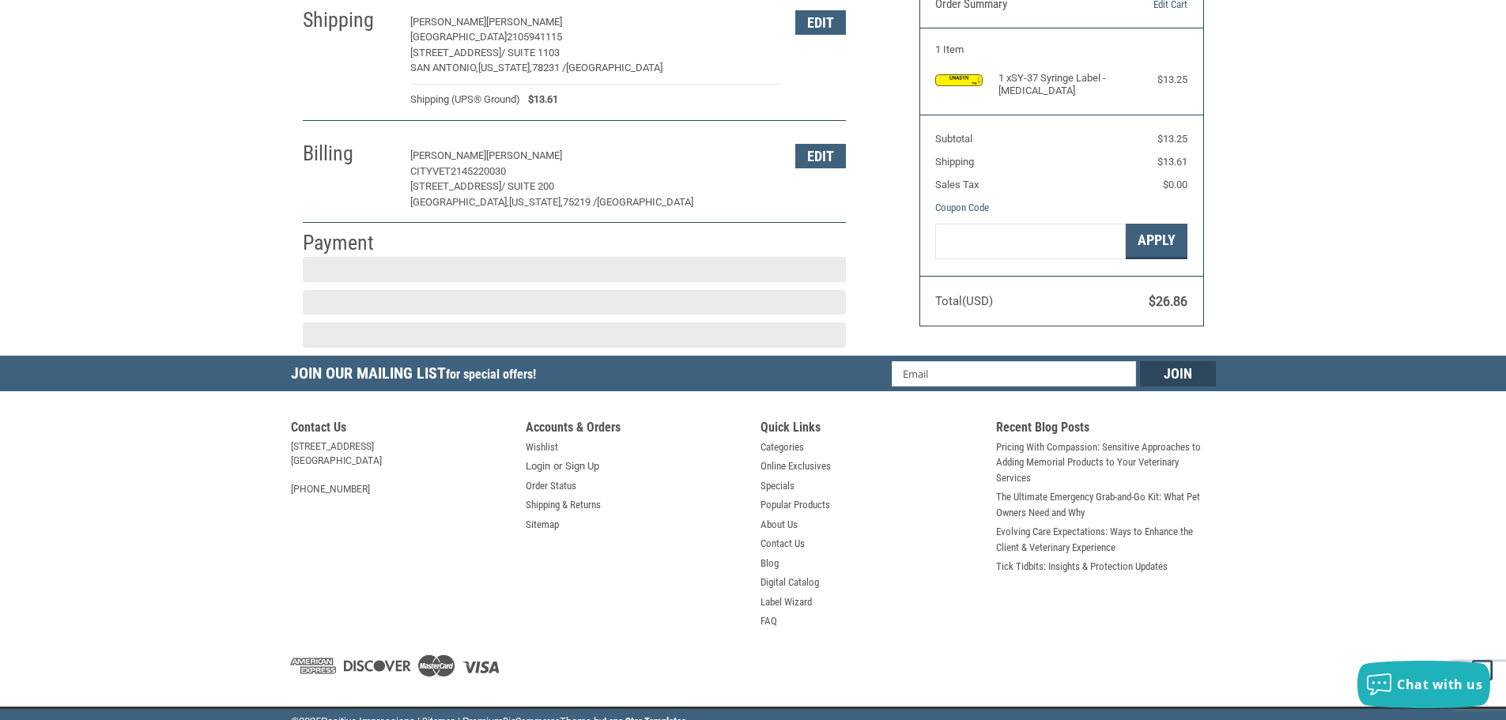
scroll to position [172, 0]
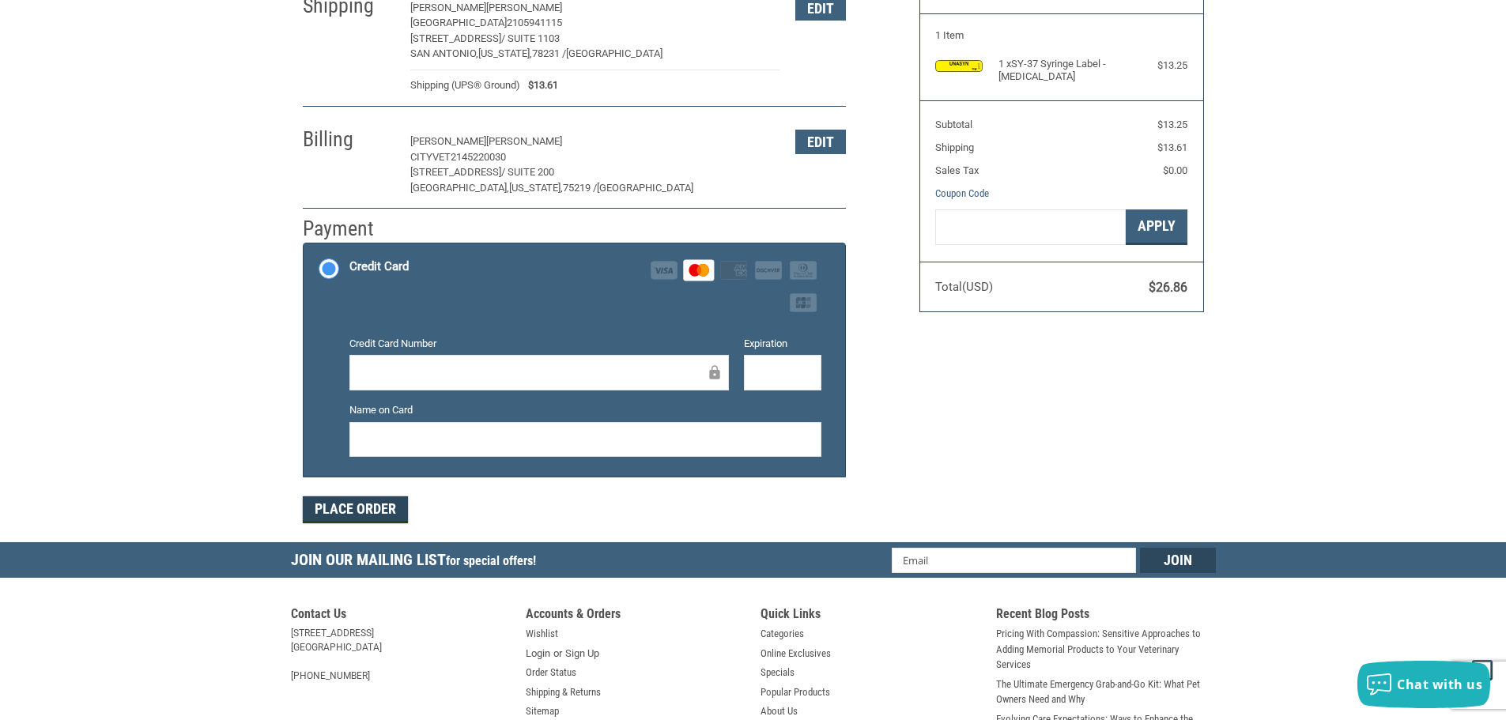
click at [379, 515] on button "Place Order" at bounding box center [355, 509] width 105 height 27
